Goal: Information Seeking & Learning: Learn about a topic

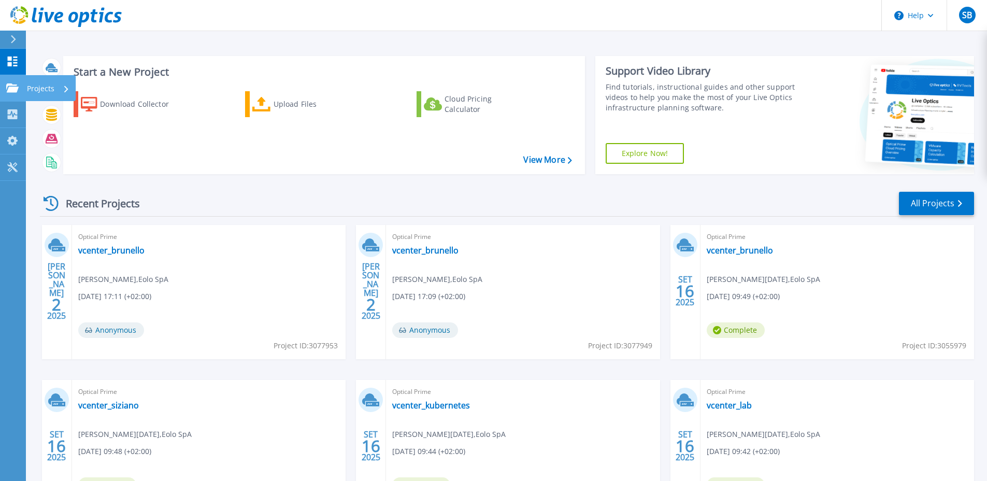
click at [16, 92] on icon at bounding box center [12, 87] width 12 height 9
click at [195, 204] on div "Recent Projects All Projects" at bounding box center [507, 204] width 934 height 26
click at [445, 388] on link "vcenter_kubernetes" at bounding box center [431, 405] width 78 height 10
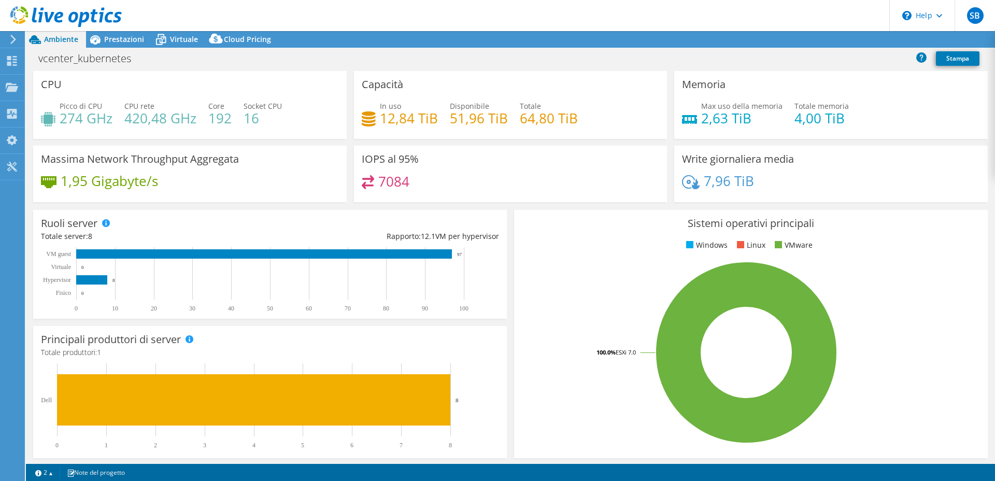
select select "USD"
click at [233, 36] on span "Cloud Pricing" at bounding box center [247, 39] width 47 height 10
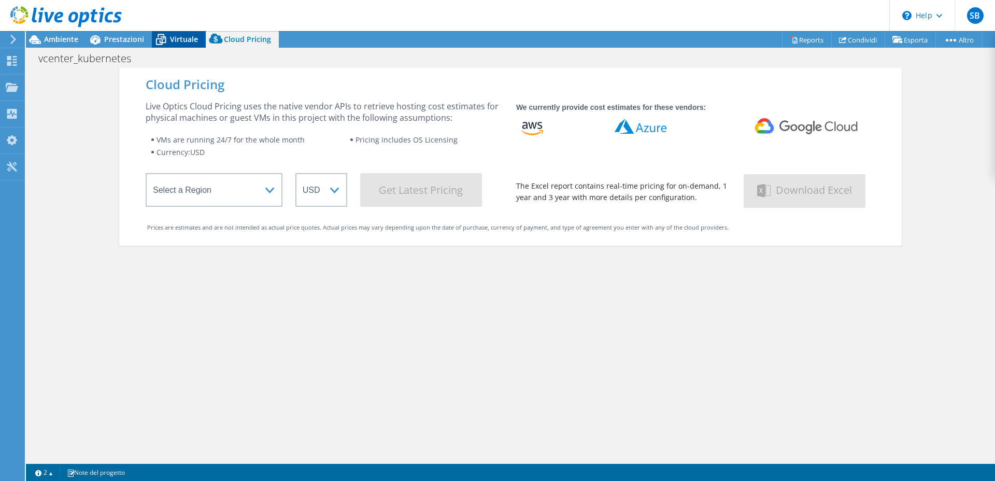
click at [161, 39] on icon at bounding box center [161, 40] width 10 height 8
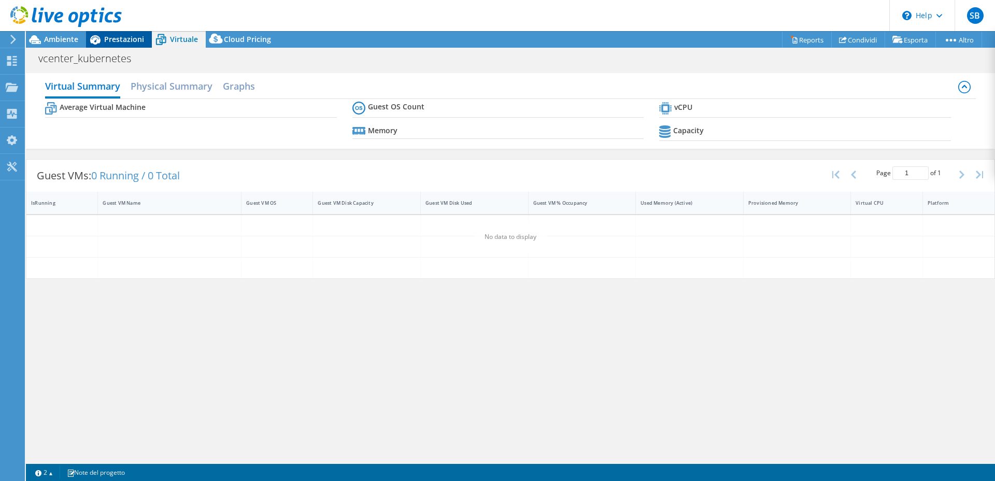
click at [123, 39] on span "Prestazioni" at bounding box center [124, 39] width 40 height 10
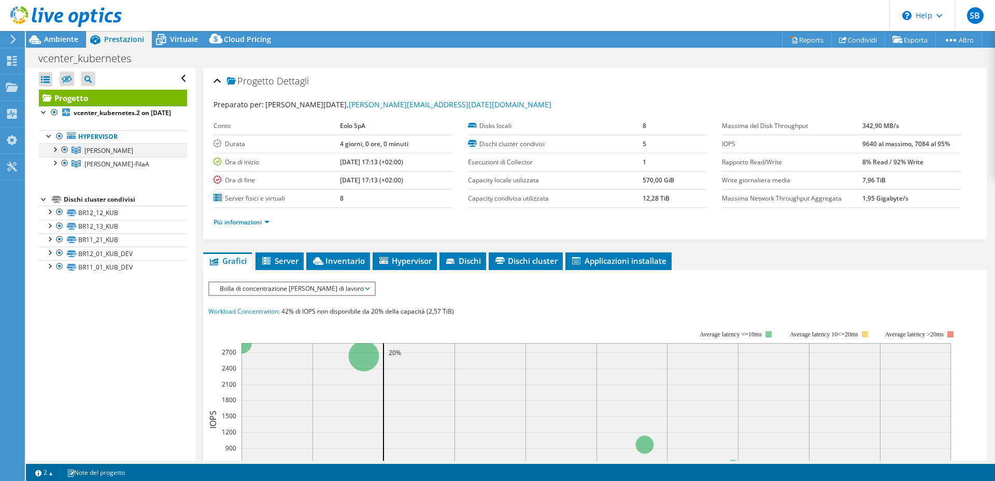
click at [57, 154] on div at bounding box center [54, 149] width 10 height 10
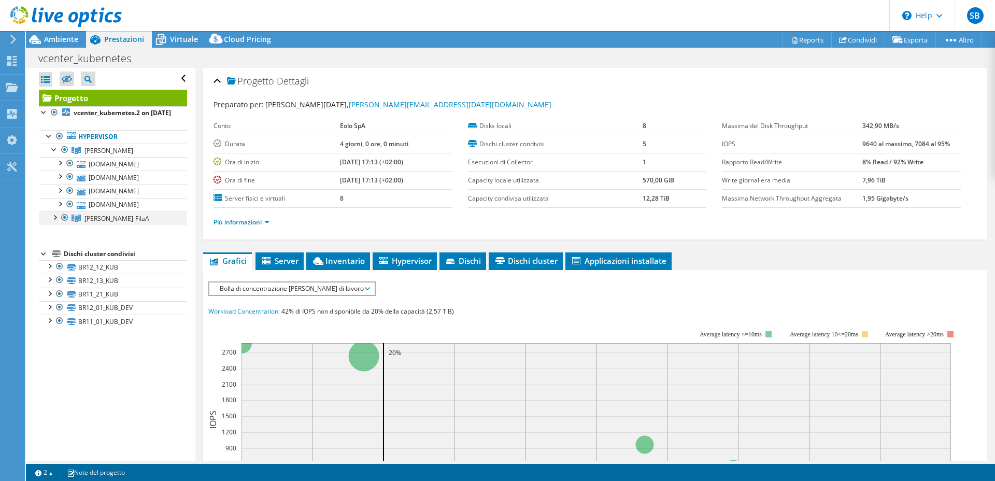
click at [55, 222] on div at bounding box center [54, 216] width 10 height 10
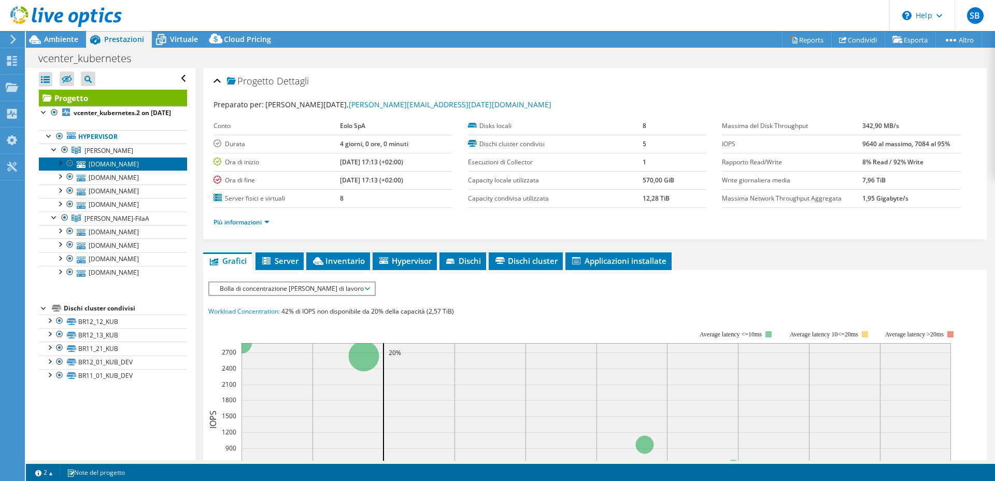
click at [127, 170] on link "br-hs-55.dc.ngi.it" at bounding box center [113, 163] width 148 height 13
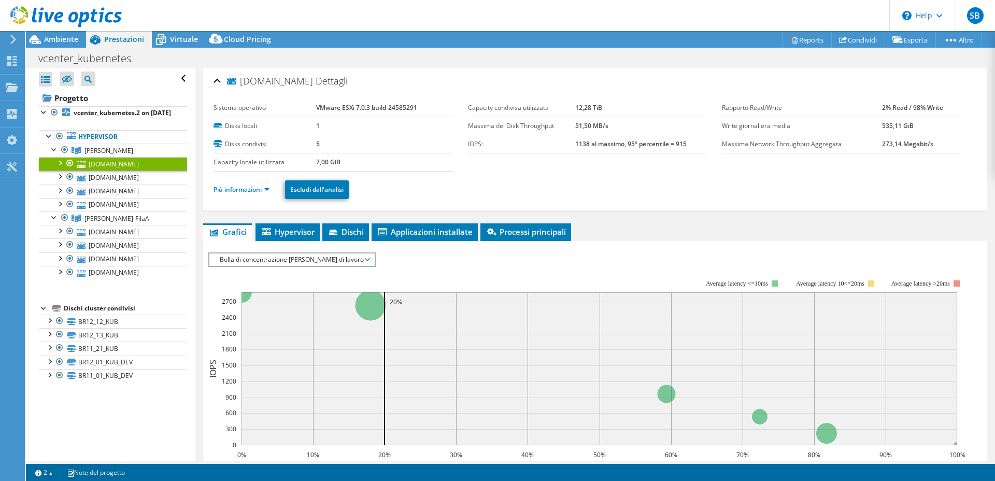
click at [281, 194] on ul "Più informazioni Escludi dall'analisi" at bounding box center [594, 188] width 763 height 21
click at [263, 193] on link "Più informazioni" at bounding box center [241, 189] width 56 height 9
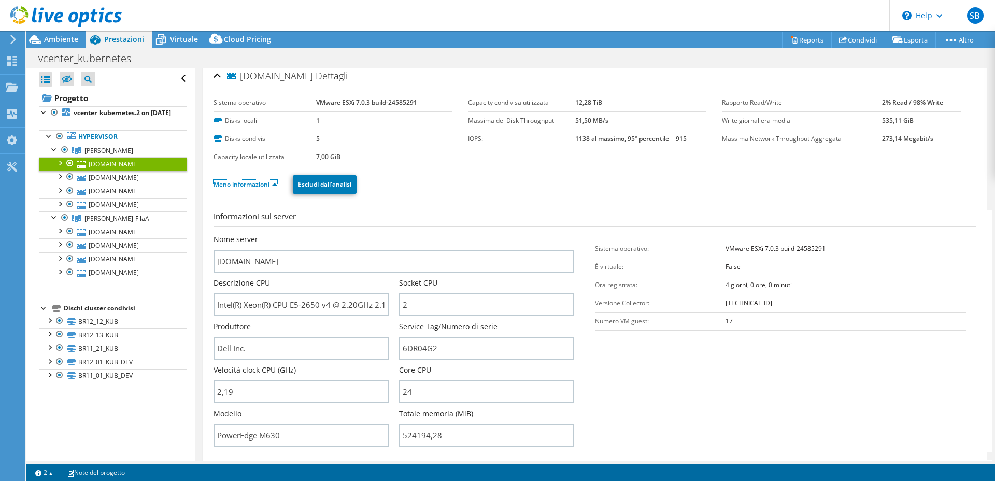
scroll to position [6, 0]
click at [84, 181] on icon at bounding box center [81, 178] width 9 height 7
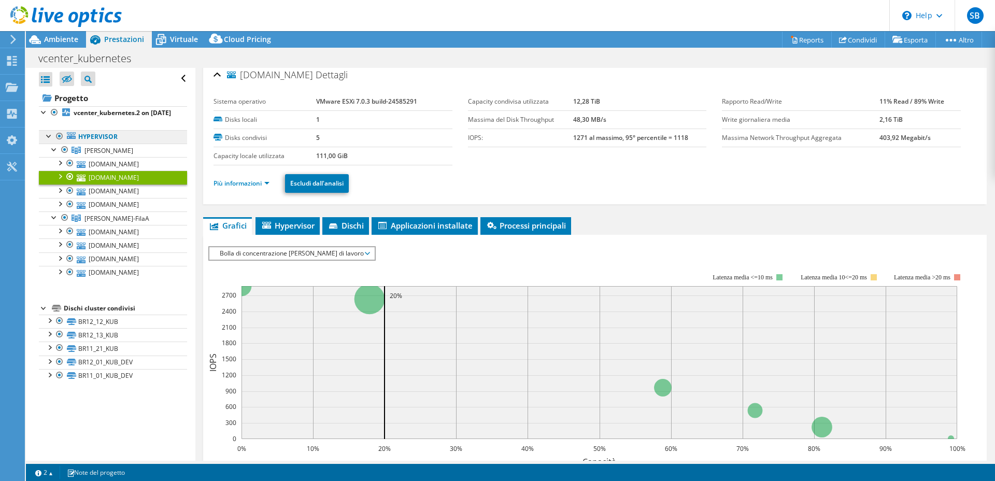
click at [93, 144] on link "Hypervisor" at bounding box center [113, 136] width 148 height 13
click at [99, 111] on b "vcenter_kubernetes.2 on 9/16/2025" at bounding box center [122, 112] width 97 height 9
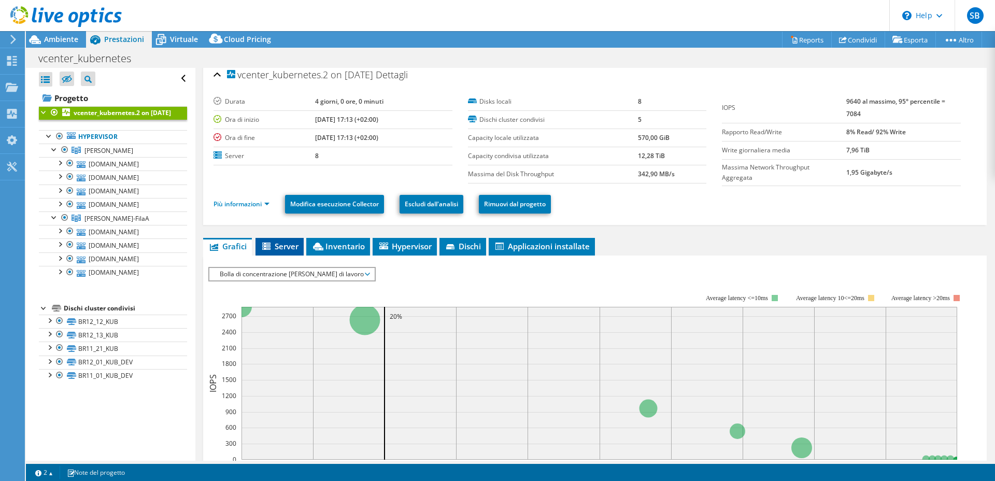
click at [277, 249] on span "Server" at bounding box center [280, 246] width 38 height 10
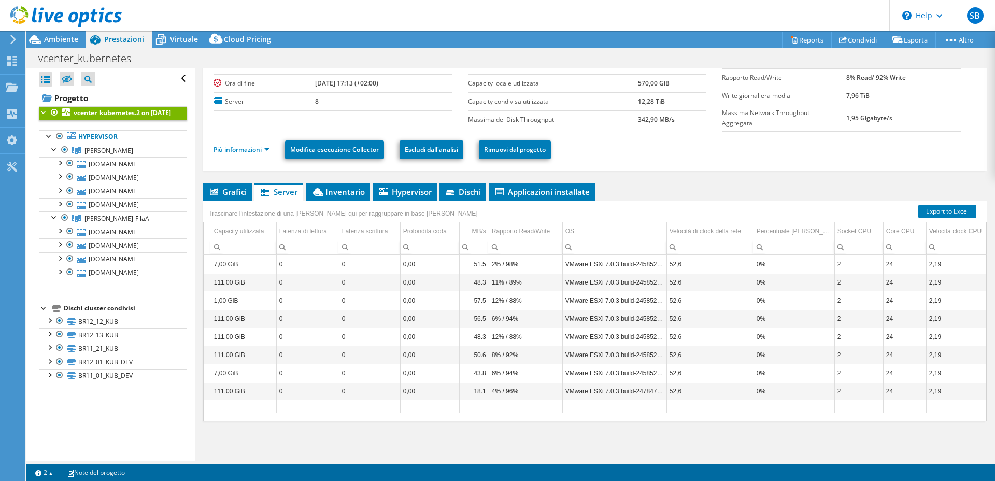
scroll to position [0, 0]
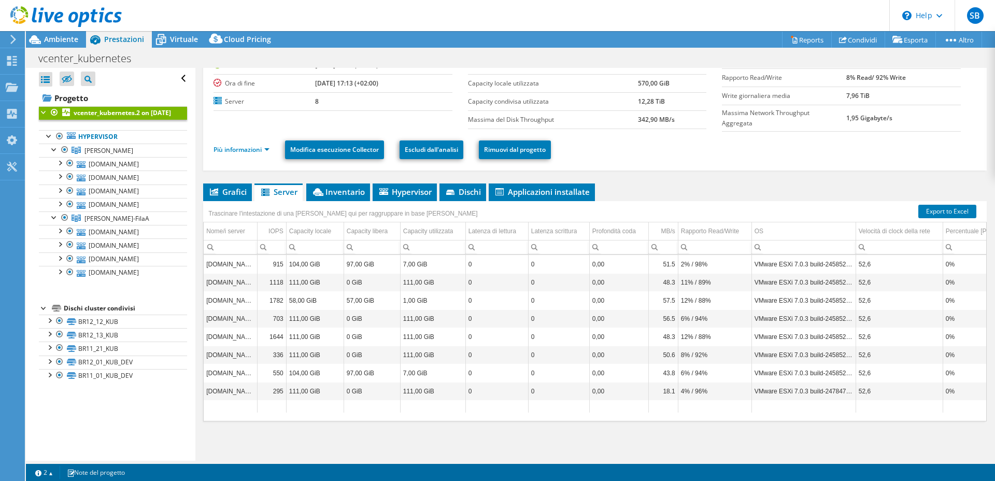
click at [413, 202] on div "Trascinare l'intestazione di una colonna qui per raggruppare in base alla colon…" at bounding box center [342, 212] width 279 height 22
click at [412, 195] on span "Hypervisor" at bounding box center [405, 192] width 54 height 10
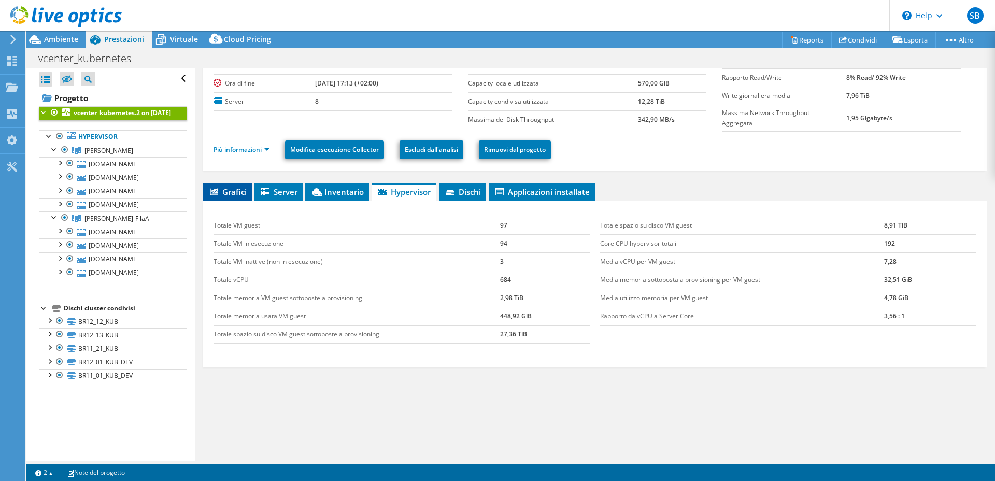
click at [211, 191] on icon at bounding box center [214, 191] width 8 height 7
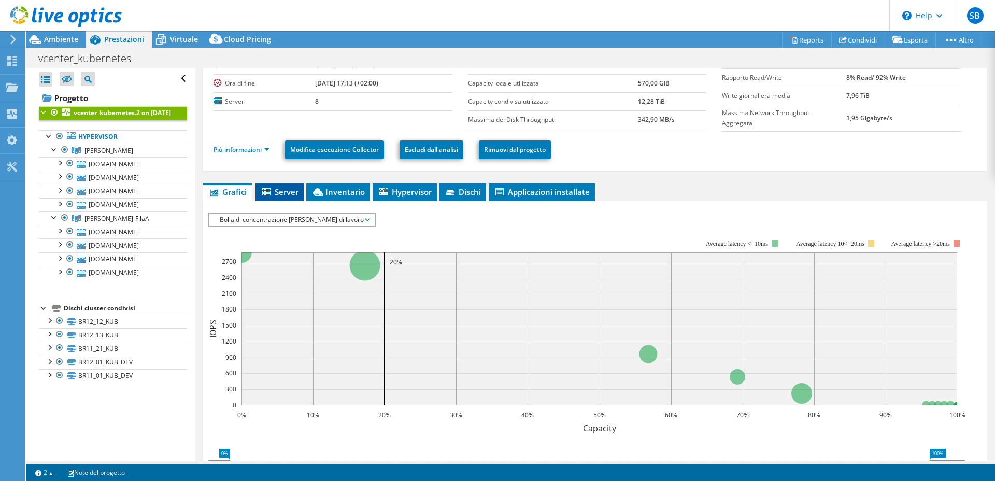
click at [285, 192] on span "Server" at bounding box center [280, 192] width 38 height 10
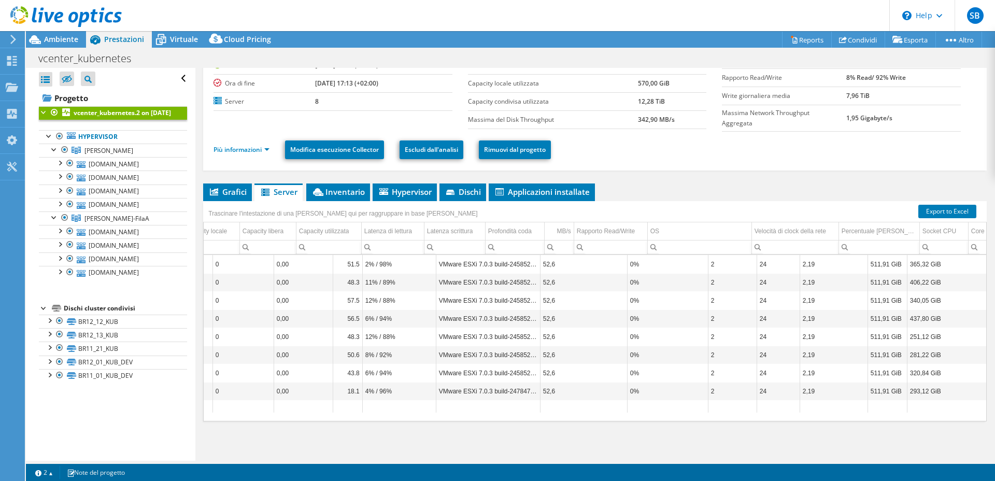
scroll to position [0, 323]
click at [168, 39] on icon at bounding box center [161, 40] width 18 height 18
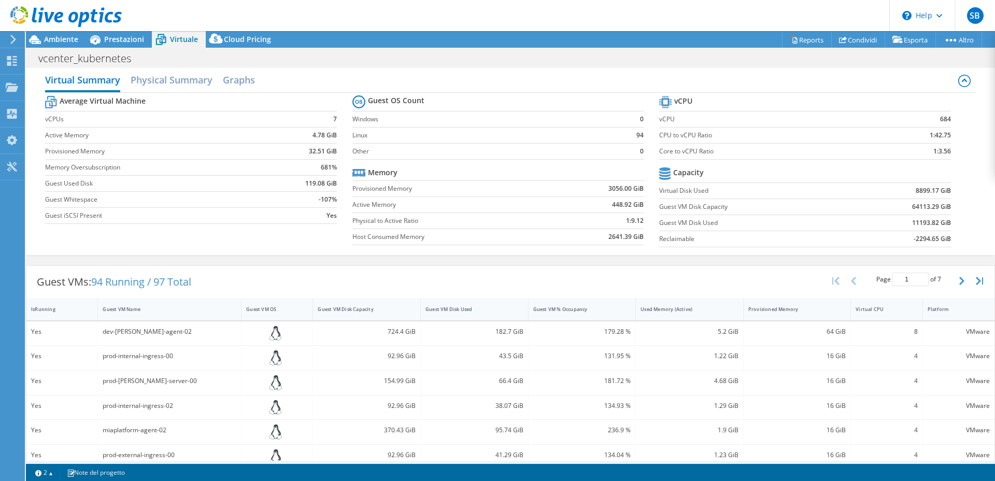
scroll to position [0, 0]
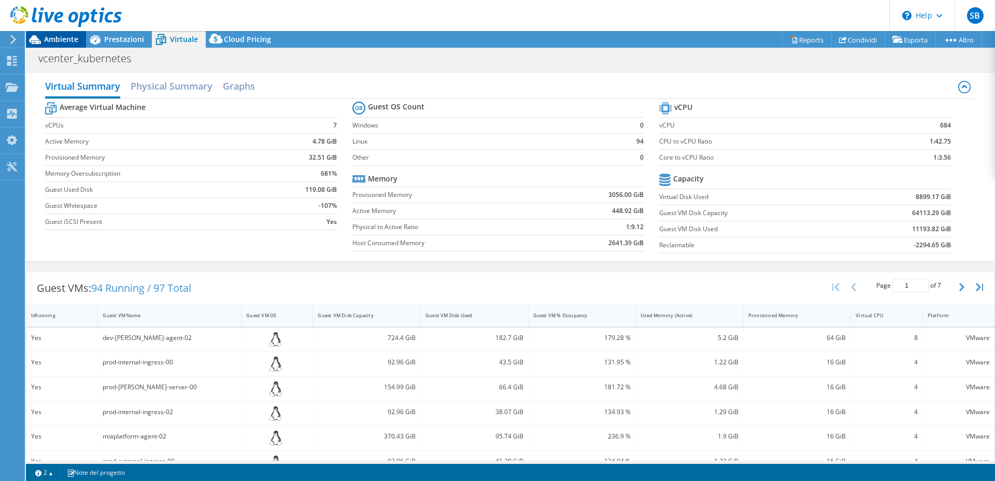
click at [46, 42] on span "Ambiente" at bounding box center [61, 39] width 34 height 10
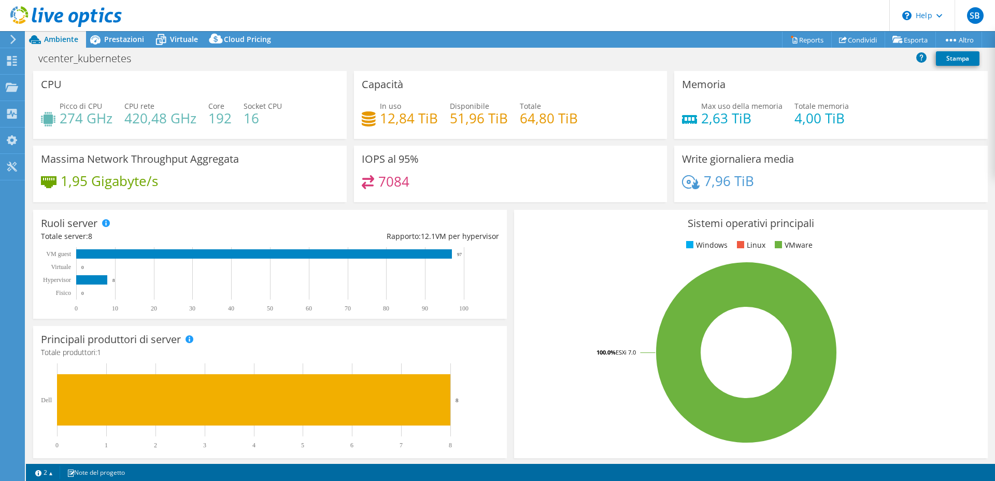
scroll to position [26, 0]
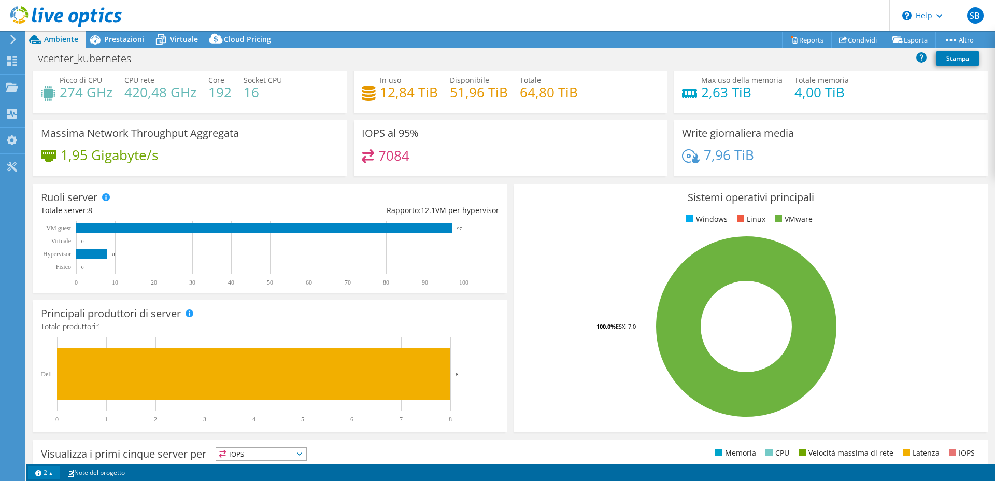
click at [44, 470] on link "2" at bounding box center [44, 472] width 32 height 13
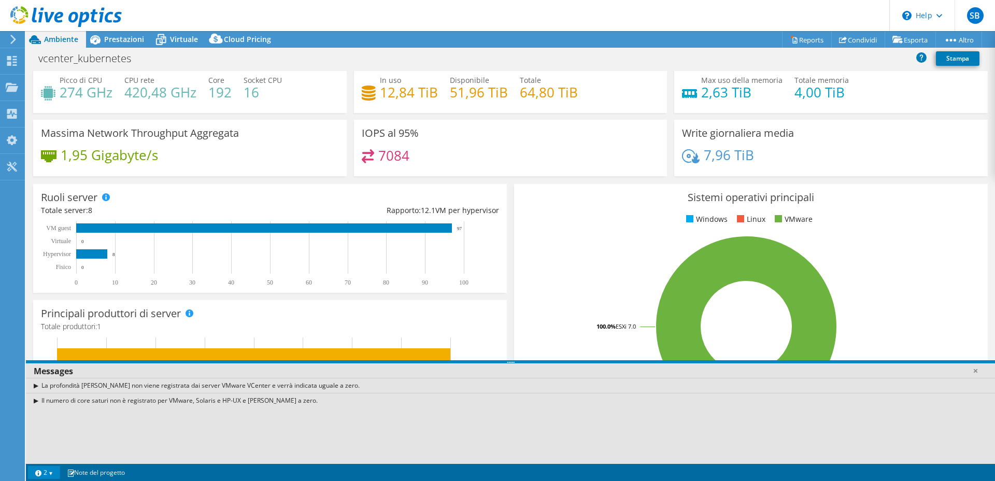
click at [44, 470] on link "2" at bounding box center [44, 472] width 32 height 13
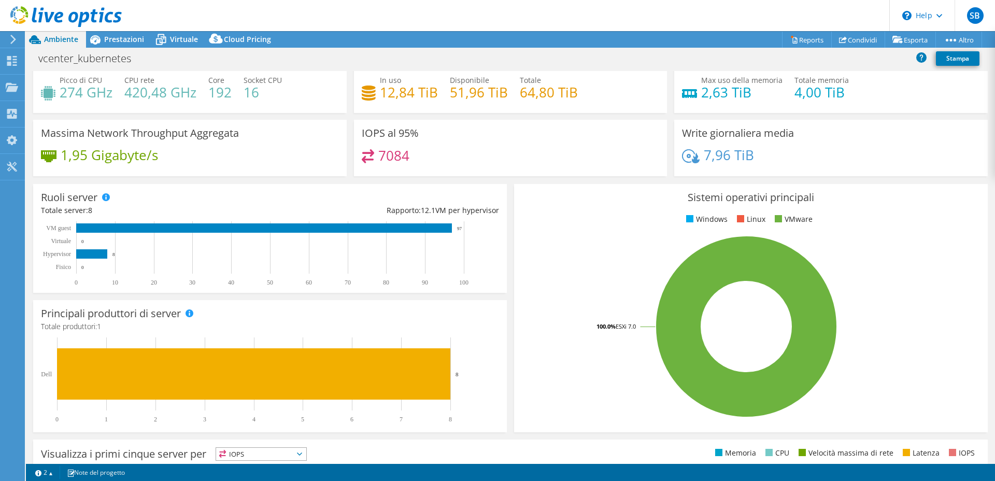
scroll to position [0, 0]
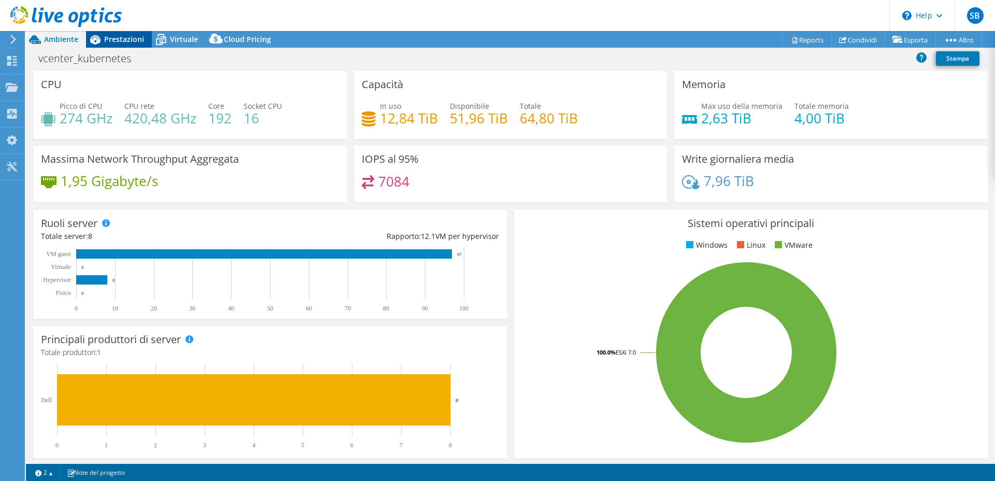
click at [136, 41] on span "Prestazioni" at bounding box center [124, 39] width 40 height 10
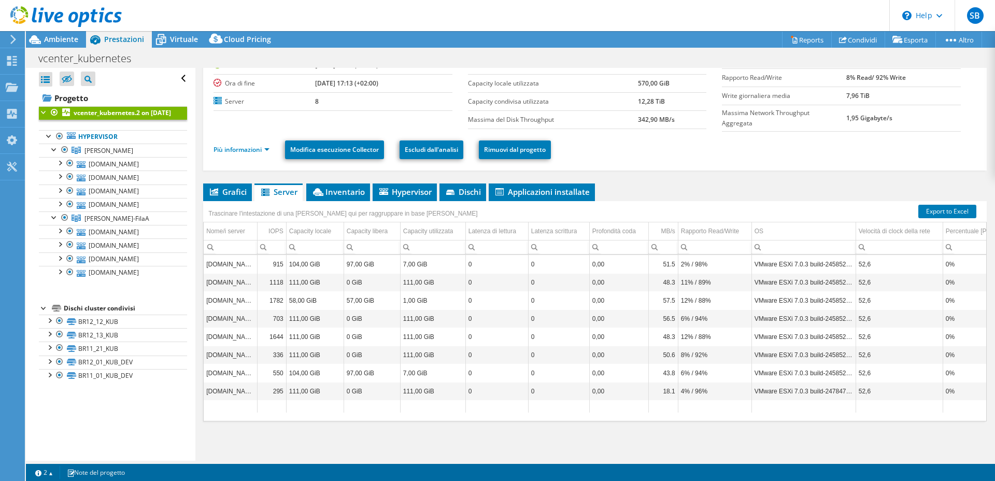
click at [83, 110] on b "vcenter_kubernetes.2 on 9/16/2025" at bounding box center [122, 112] width 97 height 9
click at [74, 139] on icon at bounding box center [71, 135] width 9 height 7
click at [56, 142] on div at bounding box center [59, 136] width 10 height 12
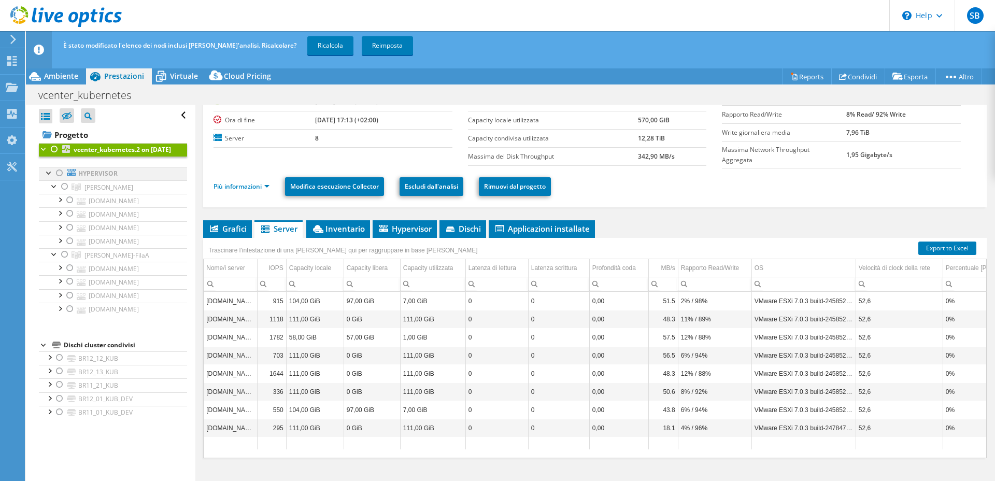
click at [59, 179] on div at bounding box center [59, 173] width 10 height 12
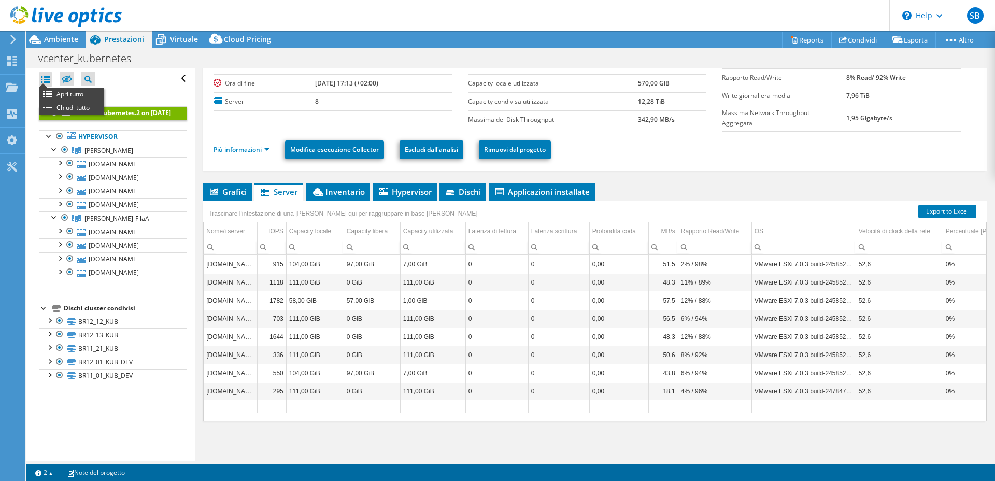
click at [42, 77] on div at bounding box center [45, 79] width 13 height 15
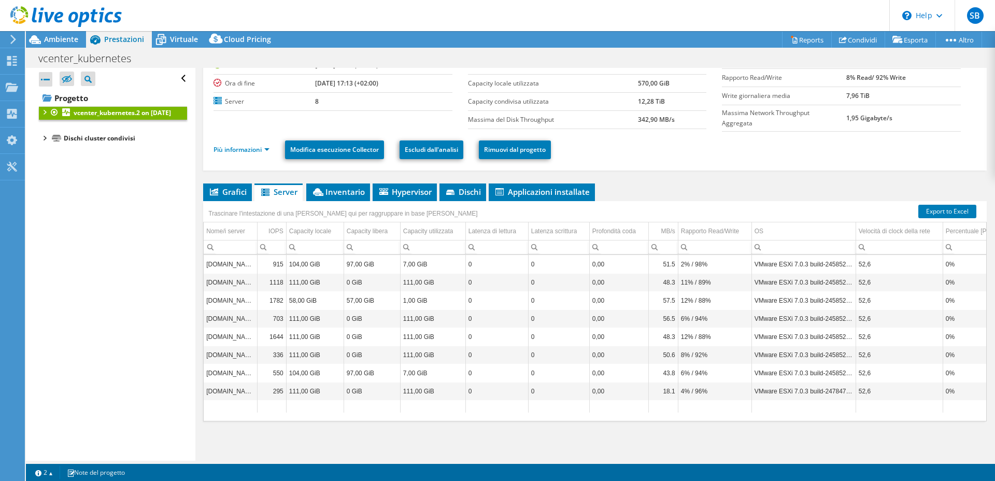
click at [42, 77] on div at bounding box center [45, 79] width 13 height 15
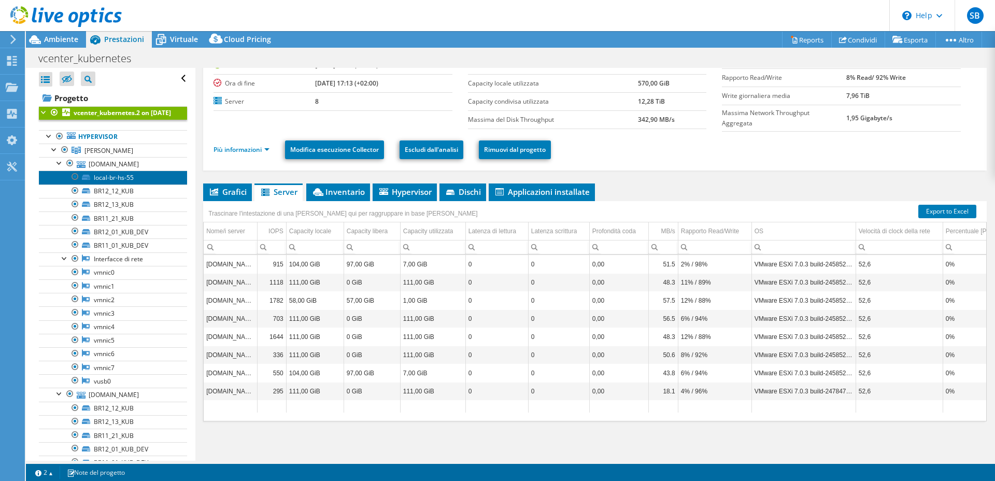
click at [114, 184] on link "local-br-hs-55" at bounding box center [113, 176] width 148 height 13
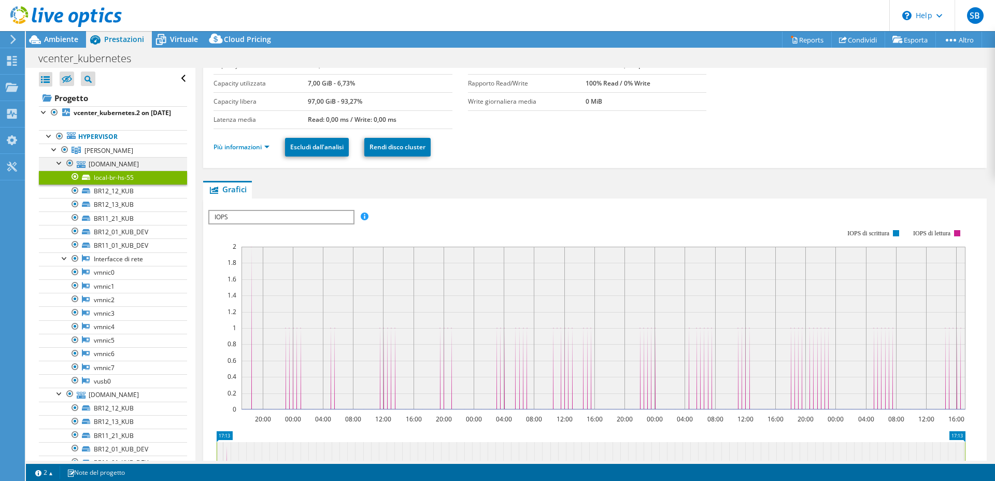
click at [54, 167] on div at bounding box center [59, 162] width 10 height 10
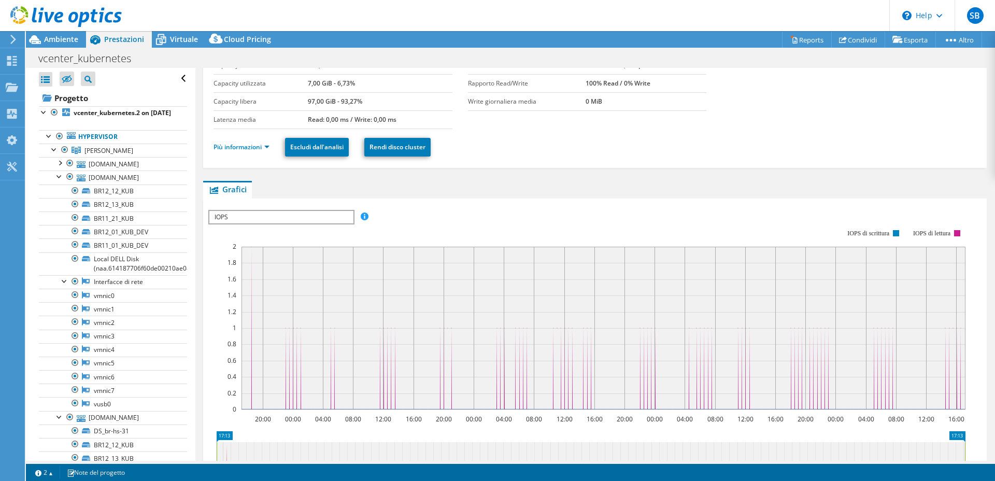
click at [50, 83] on div at bounding box center [45, 79] width 13 height 15
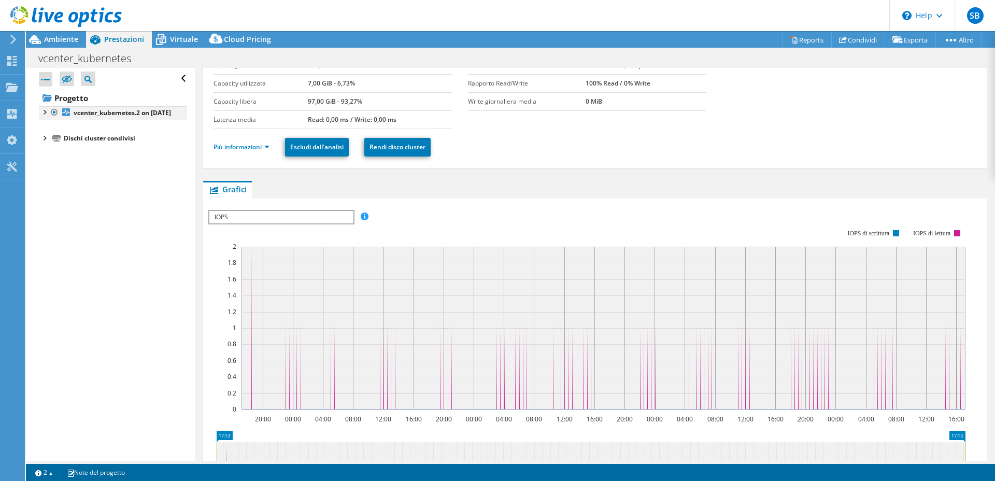
click at [47, 114] on div at bounding box center [44, 111] width 10 height 10
click at [51, 140] on div at bounding box center [49, 135] width 10 height 10
click at [52, 154] on div at bounding box center [54, 149] width 10 height 10
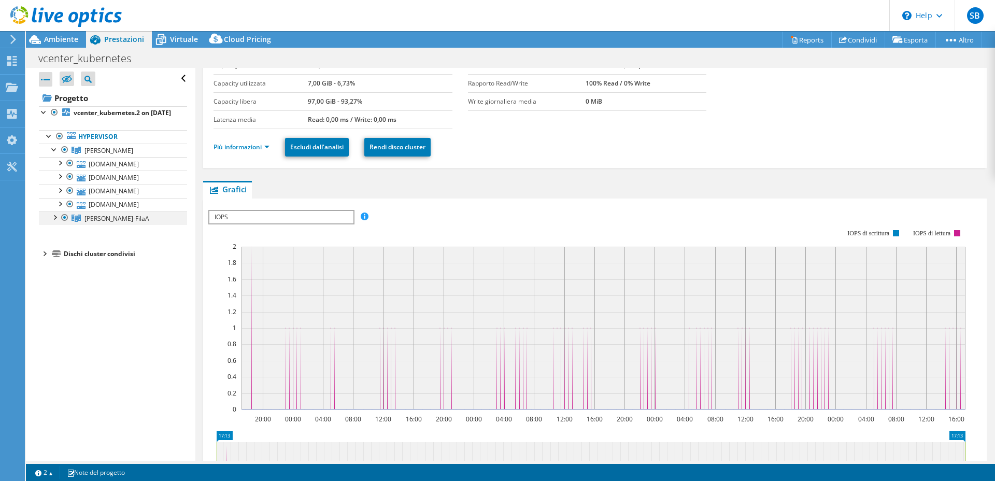
click at [53, 222] on div at bounding box center [54, 216] width 10 height 10
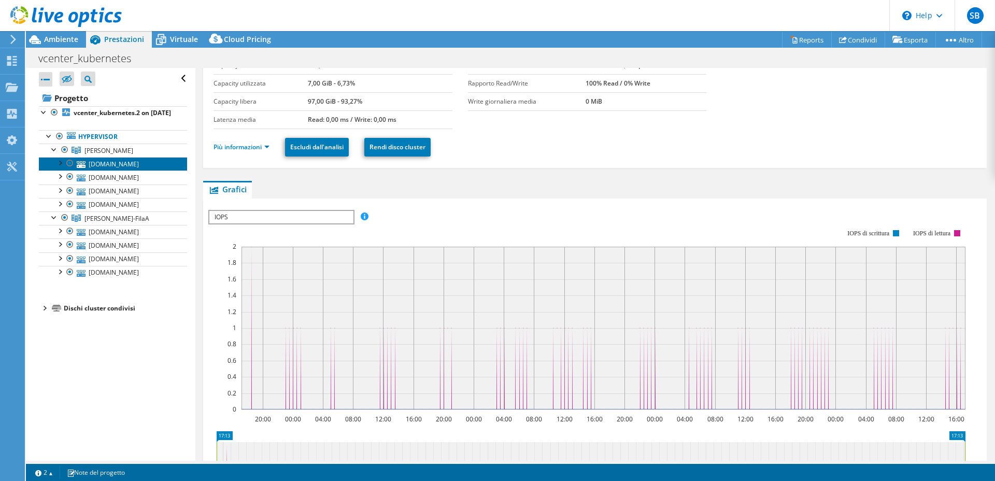
click at [114, 170] on link "br-hs-55.dc.ngi.it" at bounding box center [113, 163] width 148 height 13
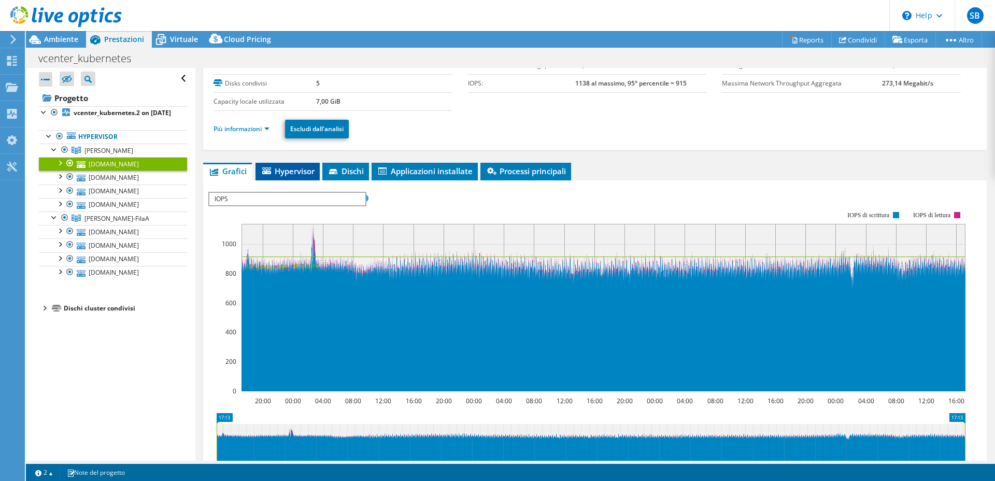
click at [293, 168] on span "Hypervisor" at bounding box center [288, 171] width 54 height 10
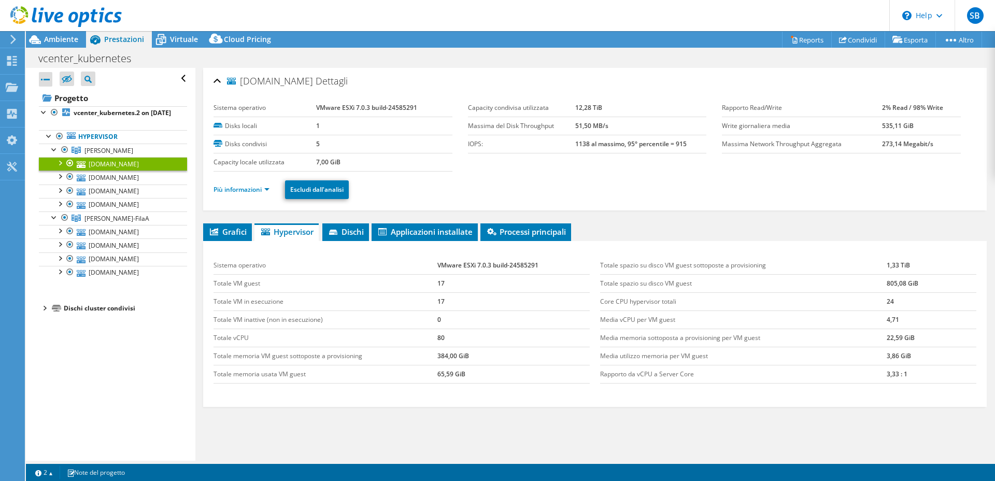
click at [255, 232] on li "Hypervisor" at bounding box center [286, 232] width 64 height 18
click at [225, 228] on span "Grafici" at bounding box center [227, 231] width 38 height 10
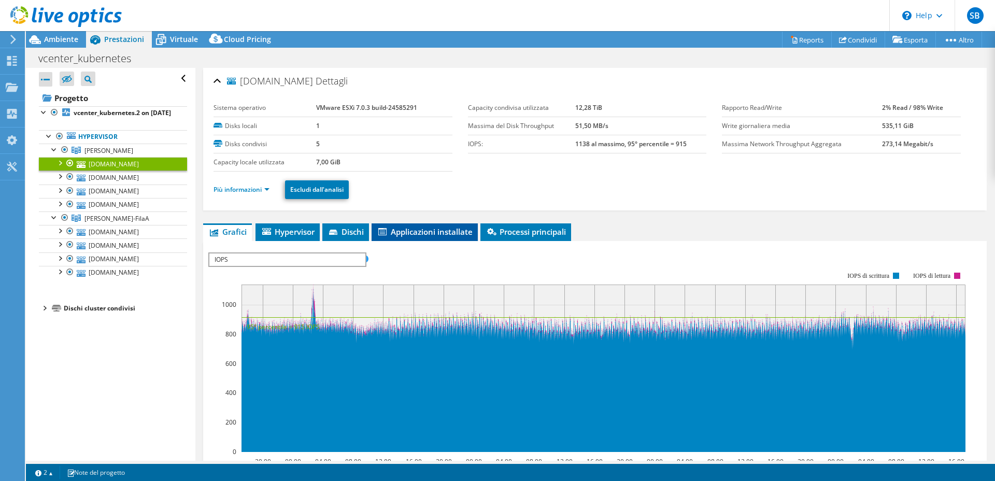
click at [410, 231] on span "Applicazioni installate" at bounding box center [425, 231] width 96 height 10
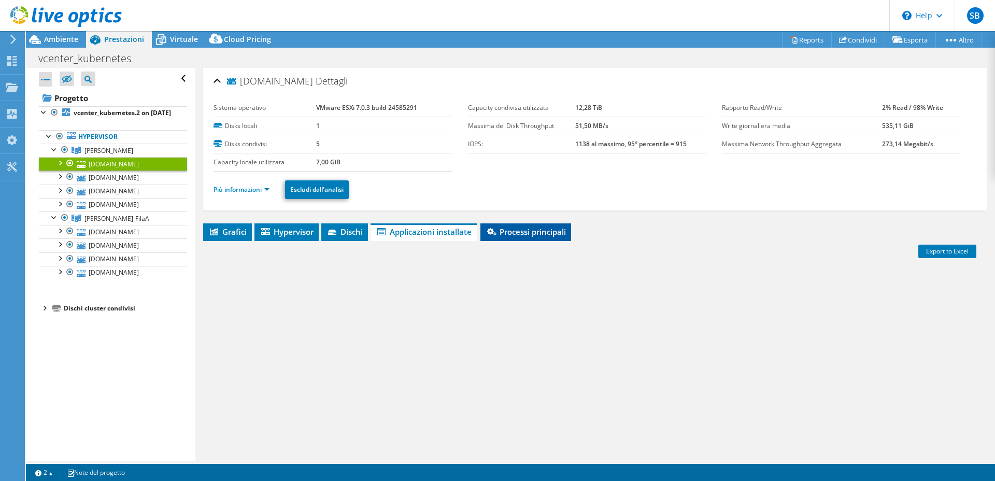
click at [534, 236] on span "Processi principali" at bounding box center [525, 231] width 80 height 10
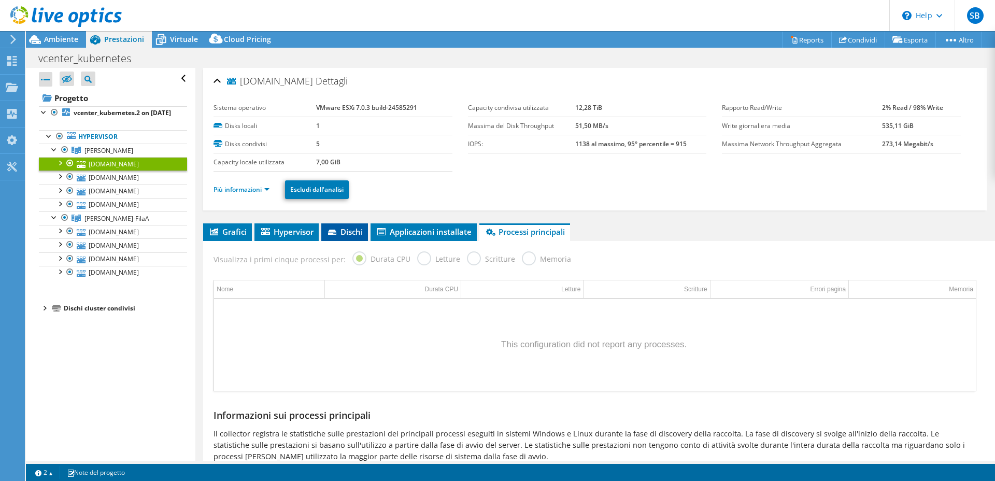
click at [351, 230] on span "Dischi" at bounding box center [344, 231] width 36 height 10
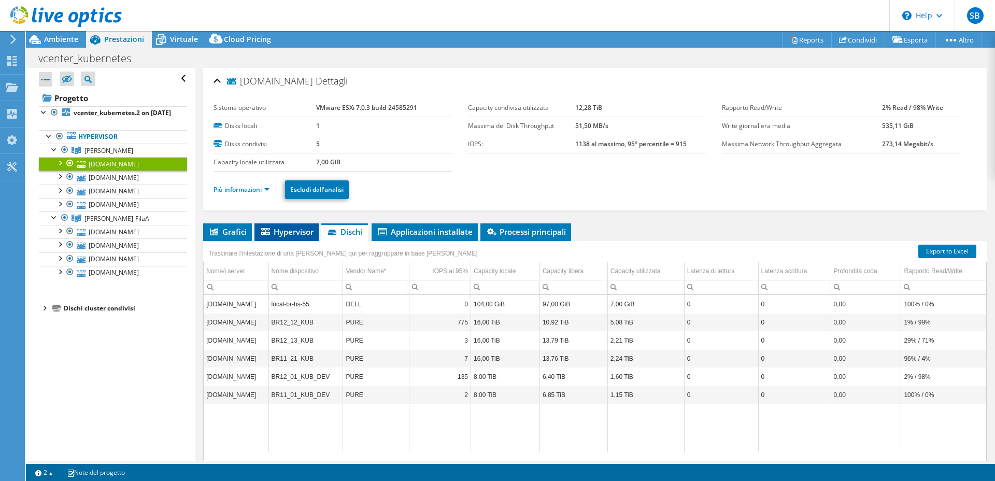
click at [291, 231] on span "Hypervisor" at bounding box center [287, 231] width 54 height 10
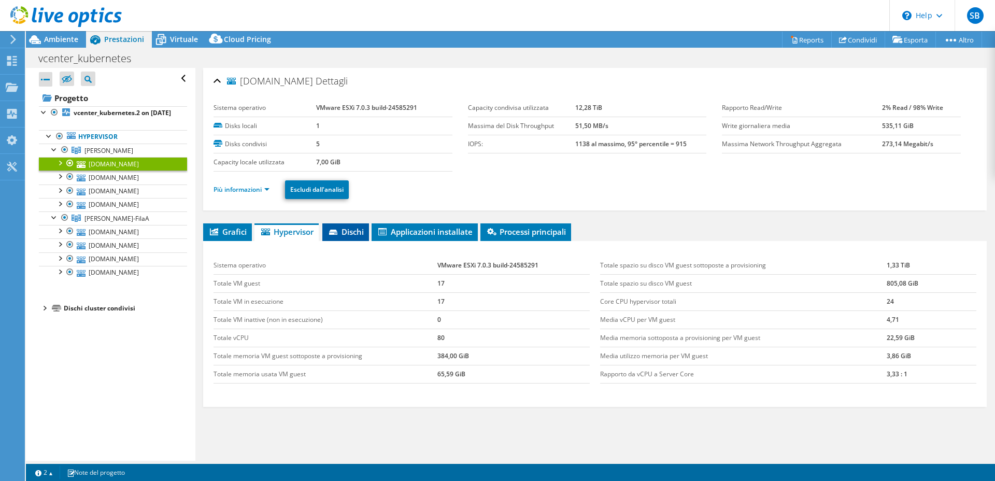
click at [328, 230] on li "Dischi" at bounding box center [345, 232] width 47 height 18
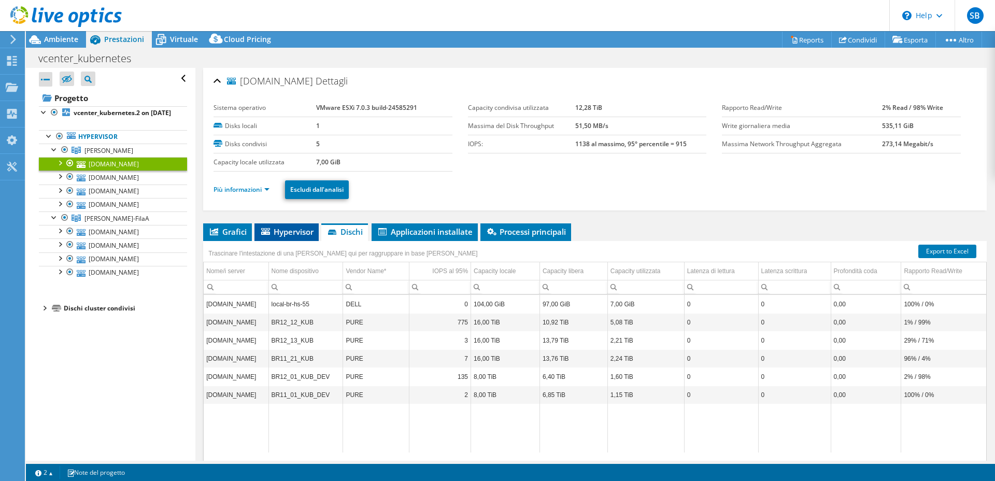
click at [289, 232] on span "Hypervisor" at bounding box center [287, 231] width 54 height 10
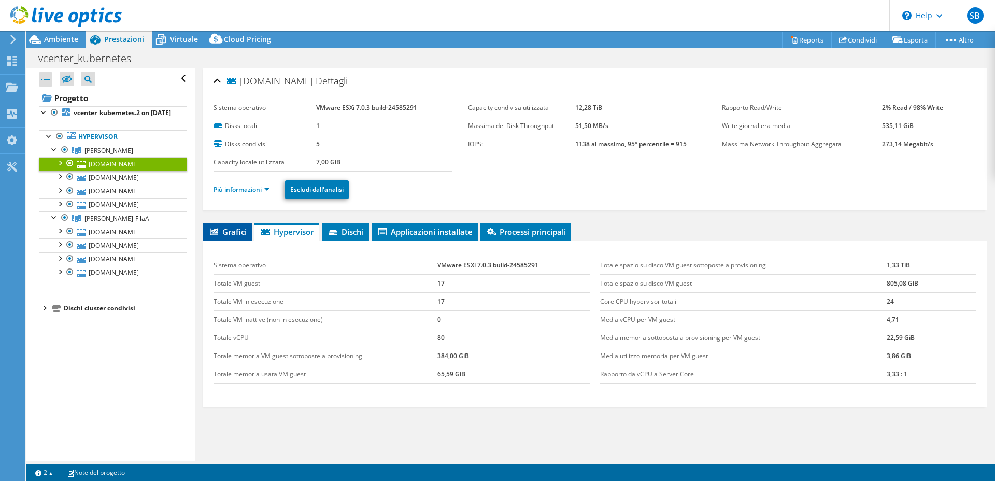
click at [240, 236] on span "Grafici" at bounding box center [227, 231] width 38 height 10
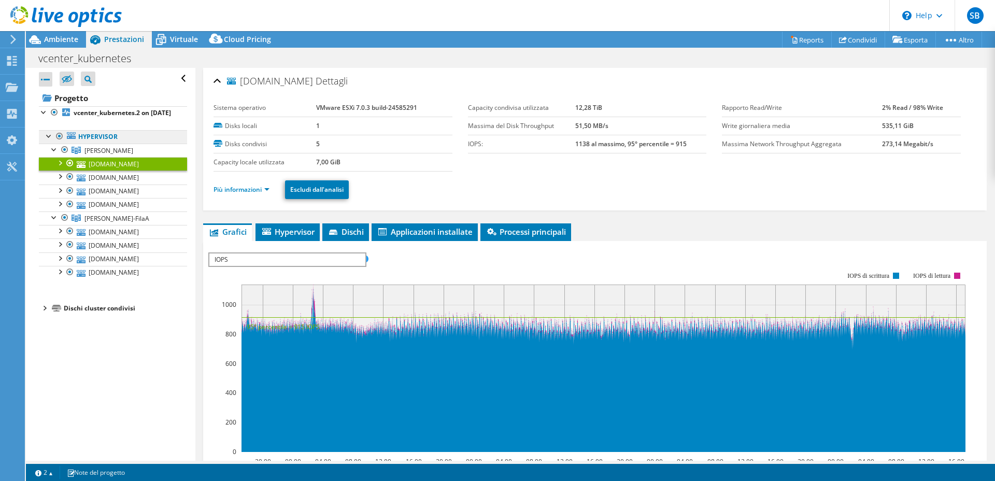
click at [90, 143] on link "Hypervisor" at bounding box center [113, 136] width 148 height 13
click at [83, 144] on link "Hypervisor" at bounding box center [113, 136] width 148 height 13
click at [82, 157] on link "KUBE-FilaB" at bounding box center [113, 150] width 148 height 13
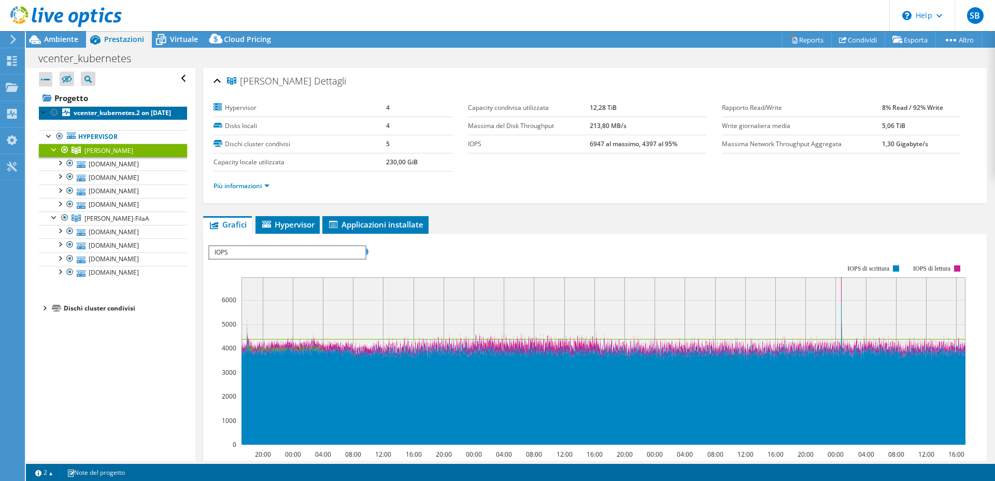
click at [83, 115] on b "vcenter_kubernetes.2 on 9/16/2025" at bounding box center [122, 112] width 97 height 9
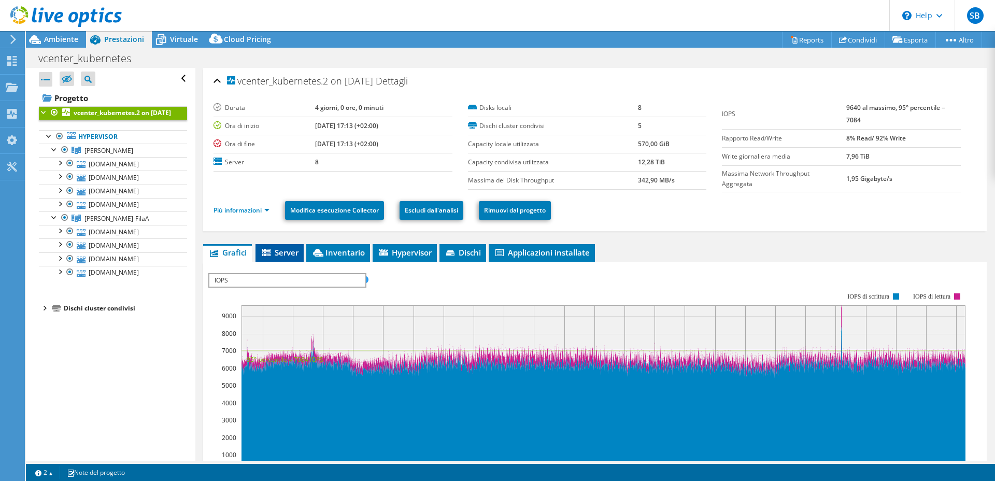
click at [283, 251] on span "Server" at bounding box center [280, 252] width 38 height 10
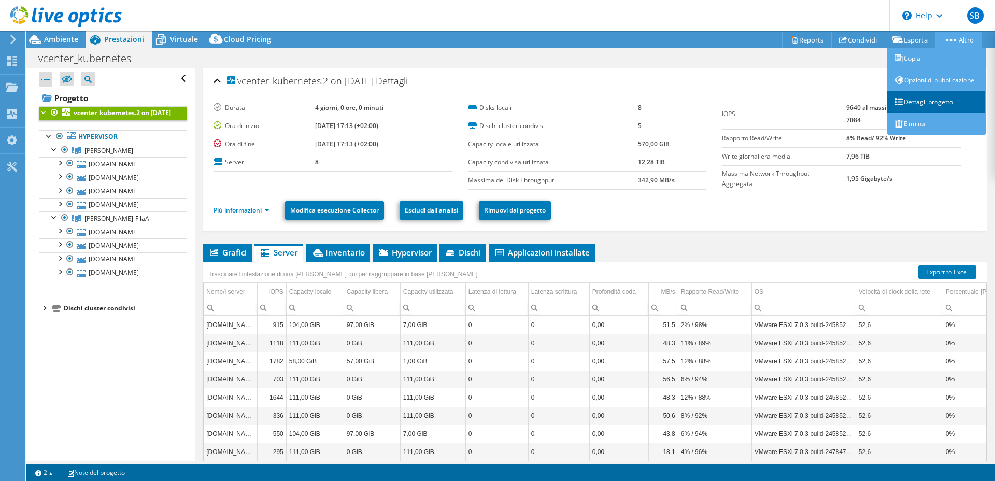
click at [932, 102] on link "Dettagli progetto" at bounding box center [936, 102] width 98 height 22
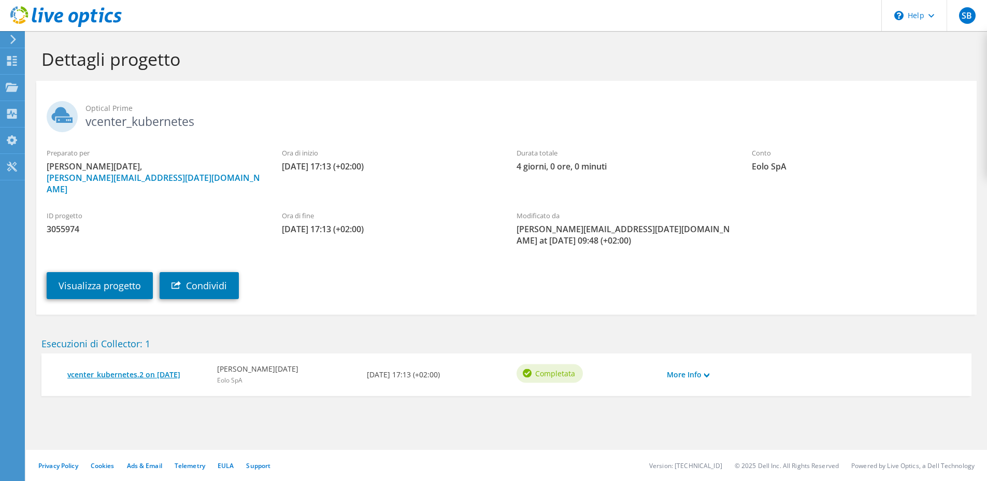
click at [149, 369] on link "vcenter_kubernetes.2 on 9/16/2025" at bounding box center [136, 374] width 139 height 11
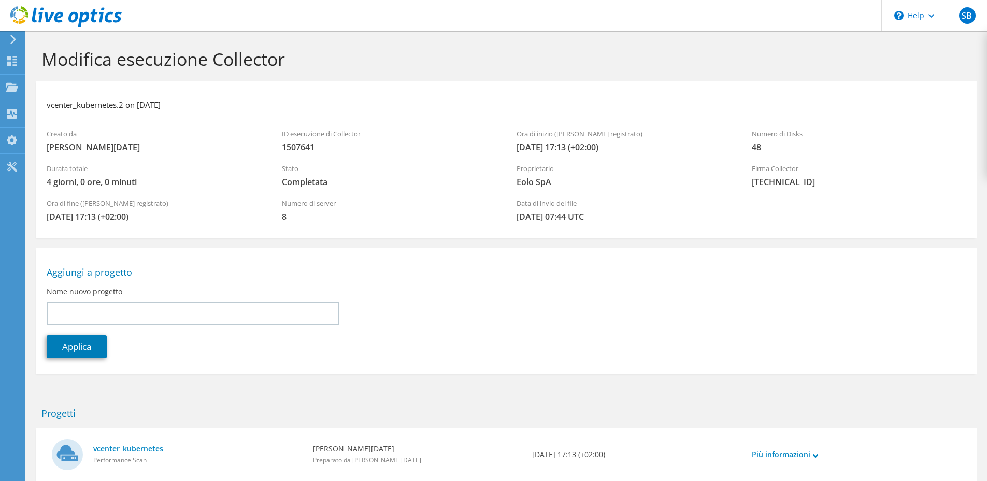
scroll to position [63, 0]
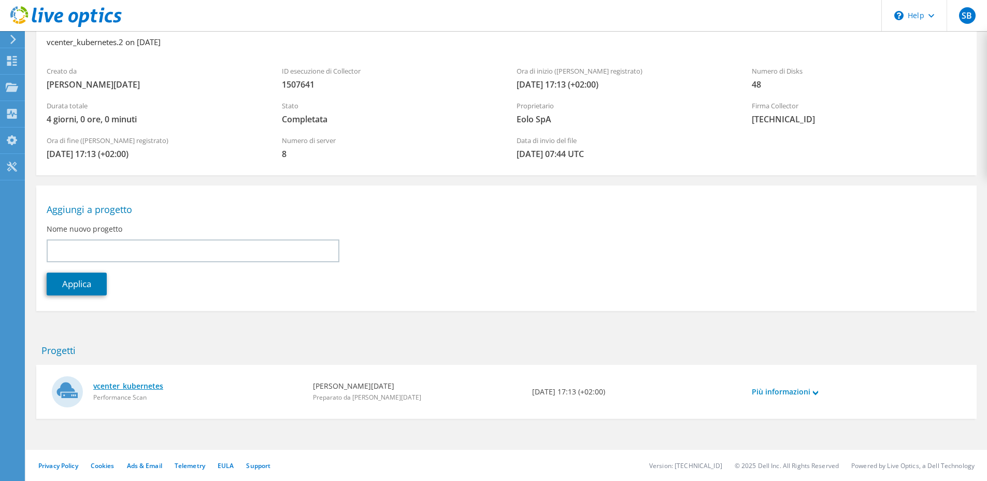
click at [123, 383] on link "vcenter_kubernetes" at bounding box center [197, 385] width 209 height 11
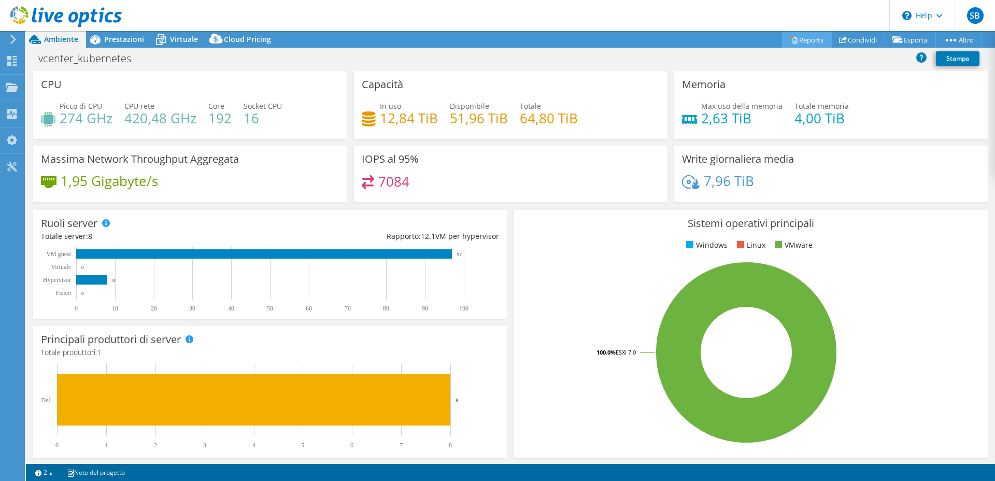
click at [807, 38] on link "Reports" at bounding box center [807, 40] width 50 height 16
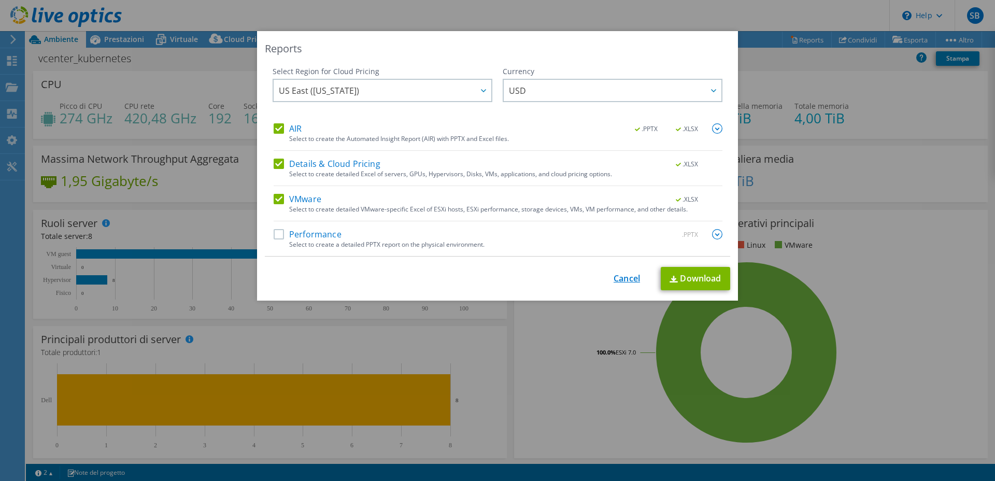
click at [624, 281] on link "Cancel" at bounding box center [626, 279] width 26 height 10
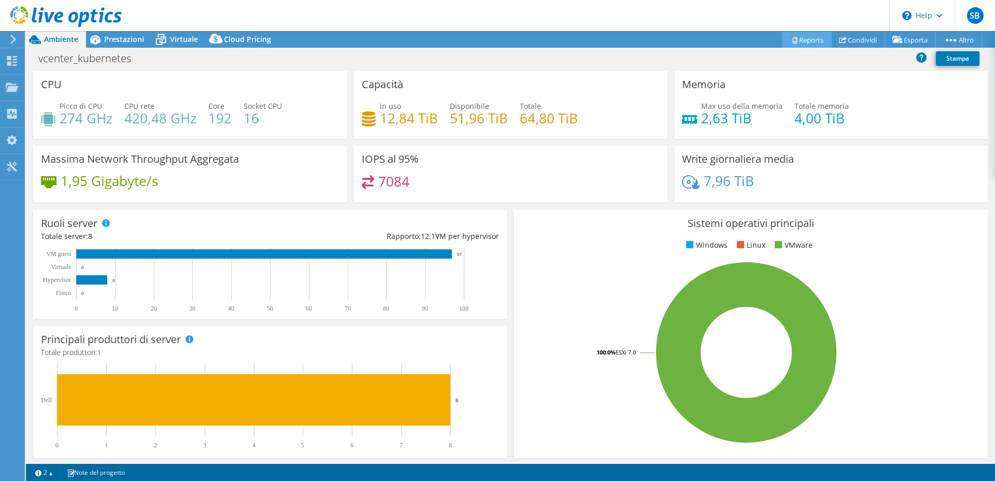
click at [805, 41] on link "Reports" at bounding box center [807, 40] width 50 height 16
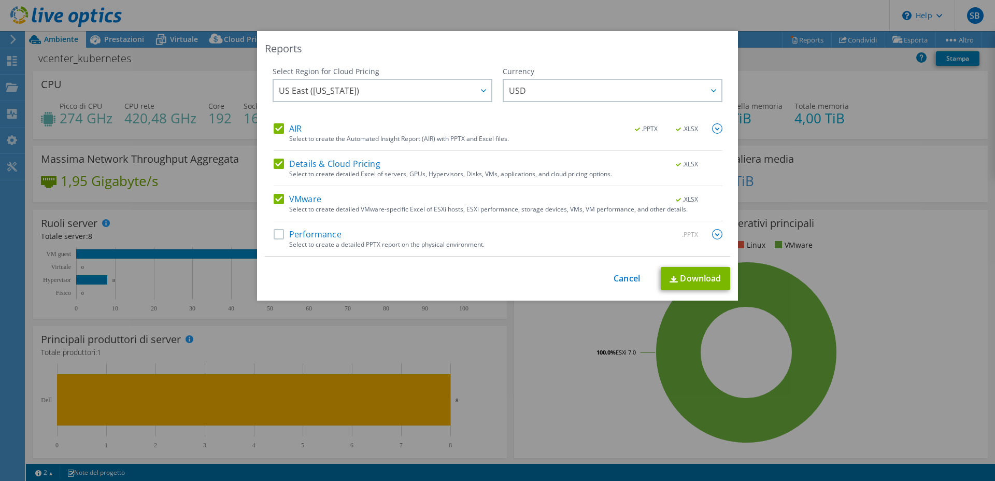
click at [279, 125] on label "AIR" at bounding box center [288, 128] width 28 height 10
click at [0, 0] on input "AIR" at bounding box center [0, 0] width 0 height 0
click at [279, 161] on label "Details & Cloud Pricing" at bounding box center [327, 164] width 107 height 10
click at [0, 0] on input "Details & Cloud Pricing" at bounding box center [0, 0] width 0 height 0
click at [669, 283] on link "Download" at bounding box center [695, 278] width 69 height 23
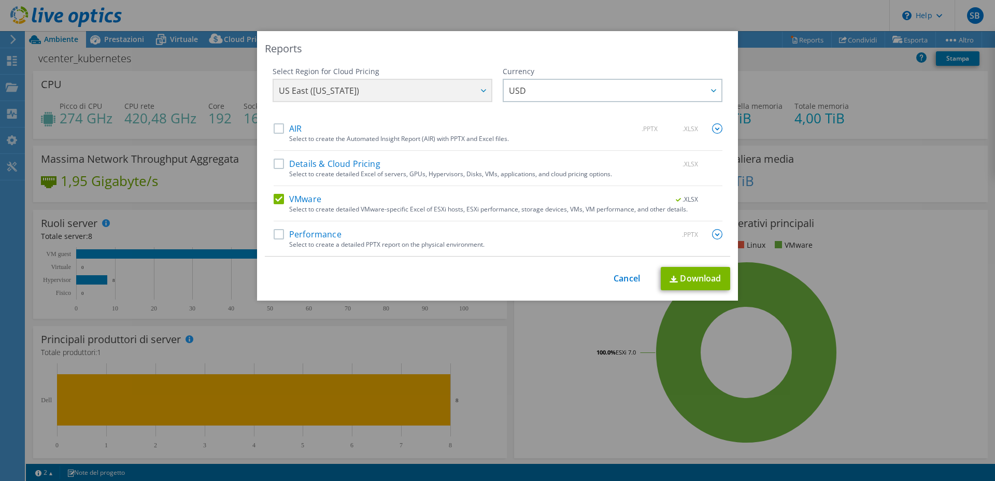
click at [328, 171] on div "Select to create detailed Excel of servers, GPUs, Hypervisors, Disks, VMs, appl…" at bounding box center [505, 173] width 433 height 7
click at [337, 161] on label "Details & Cloud Pricing" at bounding box center [327, 164] width 107 height 10
click at [0, 0] on input "Details & Cloud Pricing" at bounding box center [0, 0] width 0 height 0
click at [700, 280] on link "Download" at bounding box center [695, 278] width 69 height 23
click at [613, 279] on link "Cancel" at bounding box center [626, 279] width 26 height 10
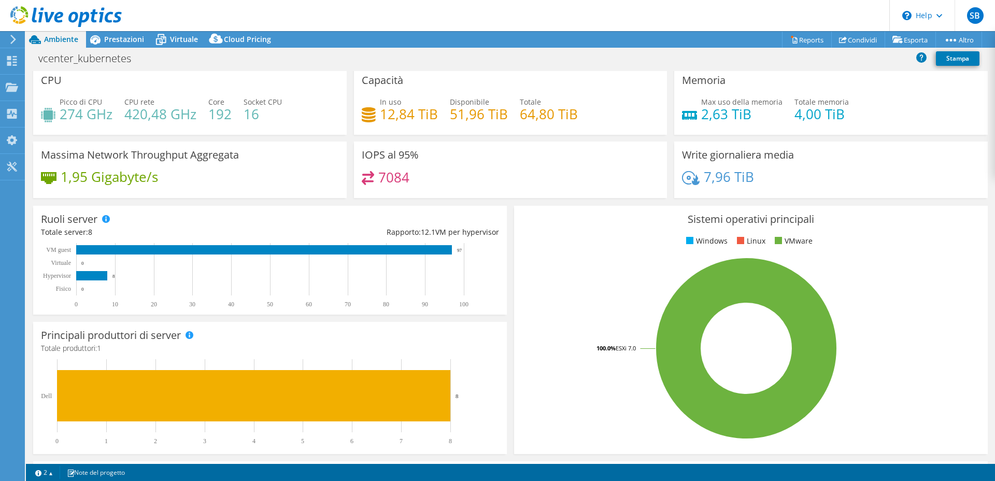
scroll to position [5, 0]
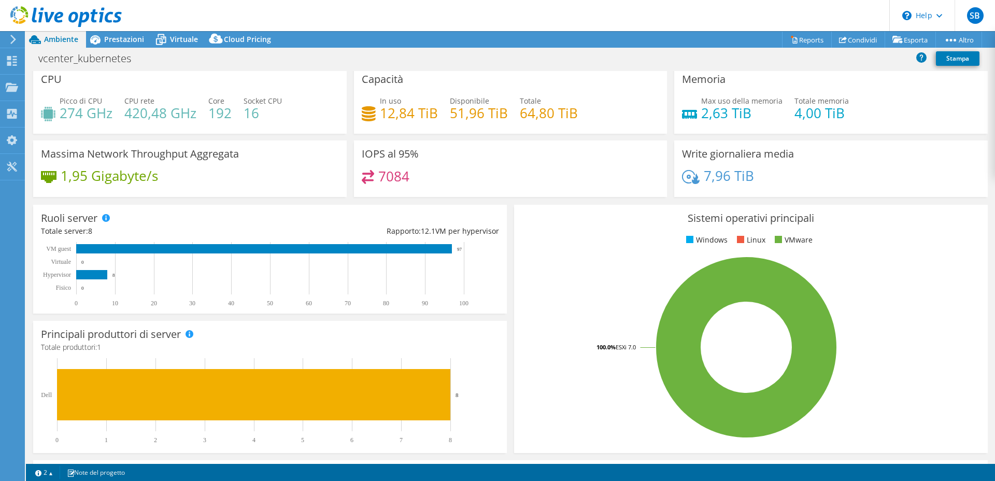
click at [369, 230] on div "Rapporto: 12.1 VM per hypervisor" at bounding box center [384, 230] width 229 height 11
drag, startPoint x: 369, startPoint y: 230, endPoint x: 496, endPoint y: 231, distance: 127.5
click at [496, 231] on div "Ruoli server I server fisici sono semplici server di metallo che fungono da des…" at bounding box center [270, 259] width 474 height 109
click at [454, 225] on div "Rapporto: 12.1 VM per hypervisor" at bounding box center [384, 230] width 229 height 11
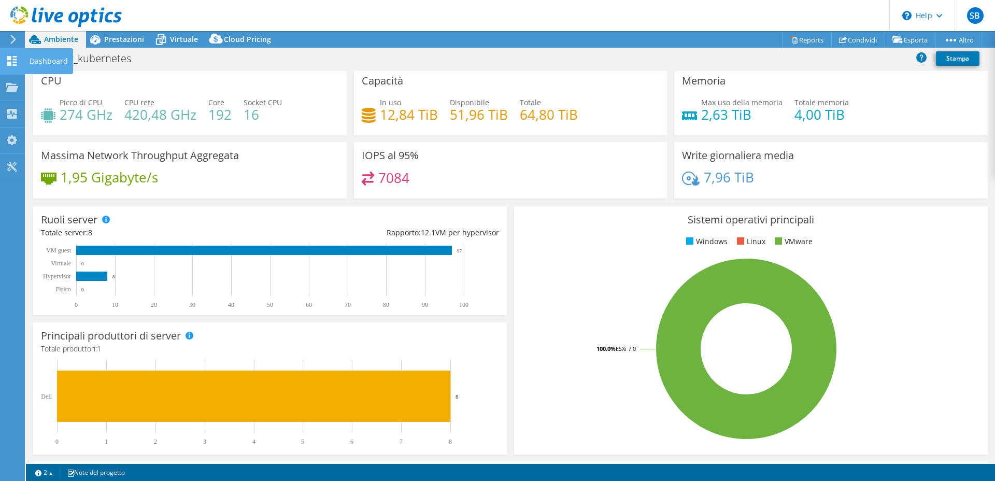
click at [16, 61] on use at bounding box center [12, 61] width 10 height 10
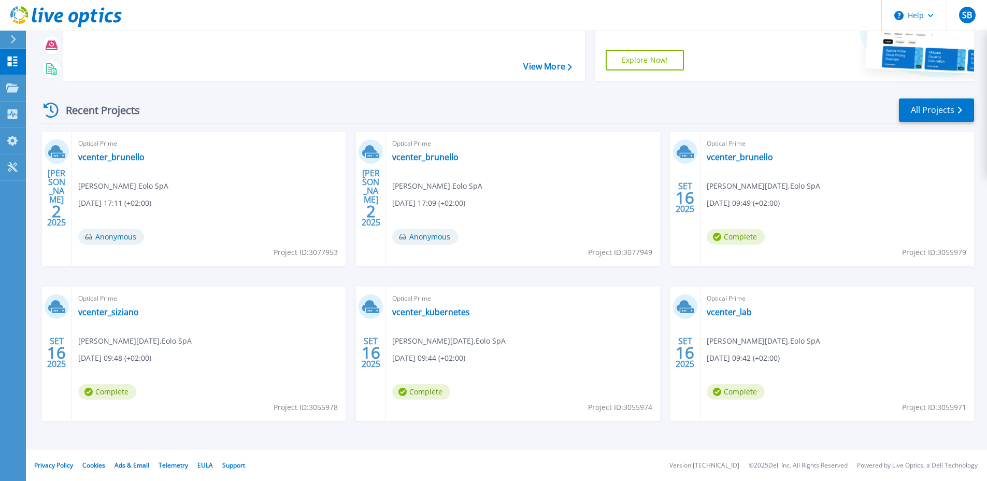
scroll to position [87, 0]
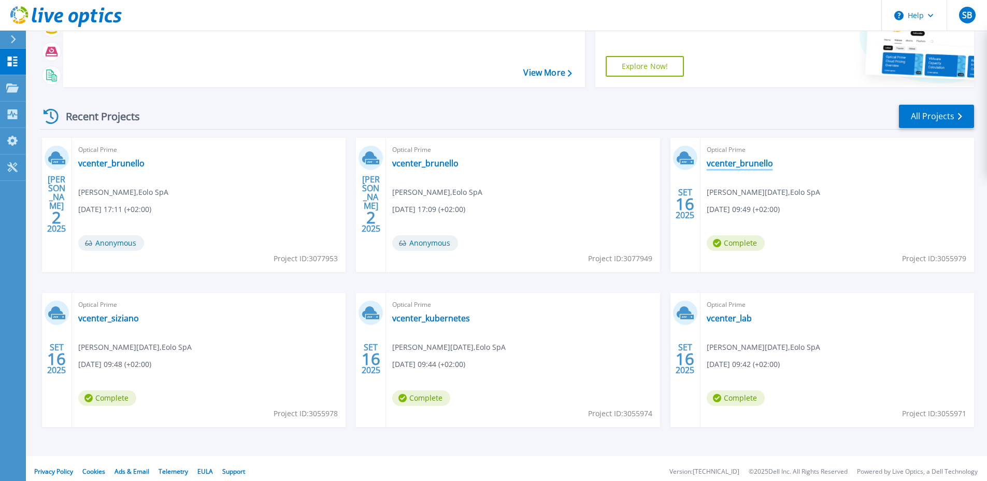
click at [740, 165] on link "vcenter_brunello" at bounding box center [740, 163] width 66 height 10
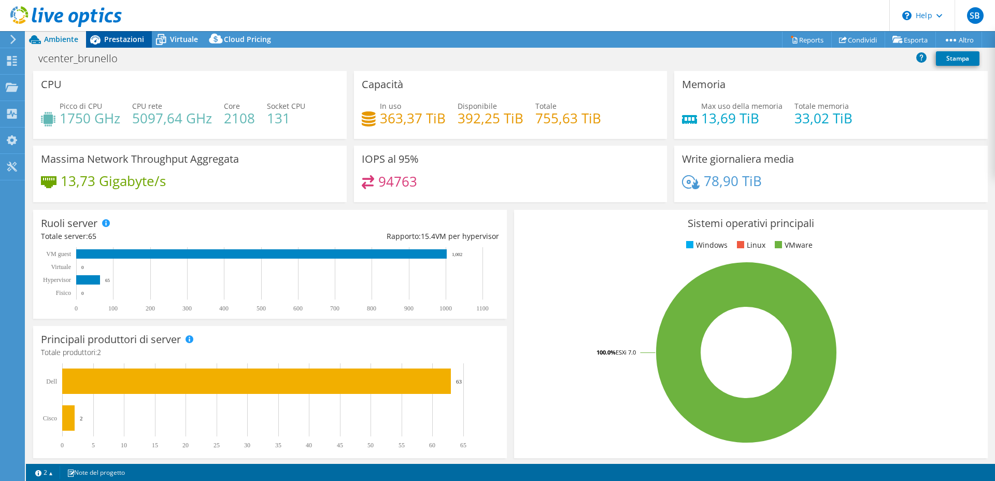
click at [116, 42] on span "Prestazioni" at bounding box center [124, 39] width 40 height 10
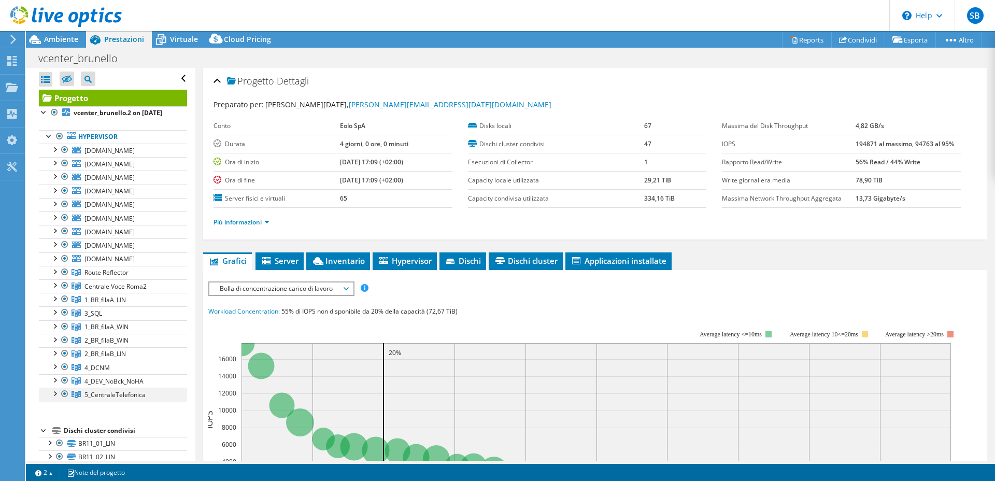
click at [54, 398] on div at bounding box center [54, 393] width 10 height 10
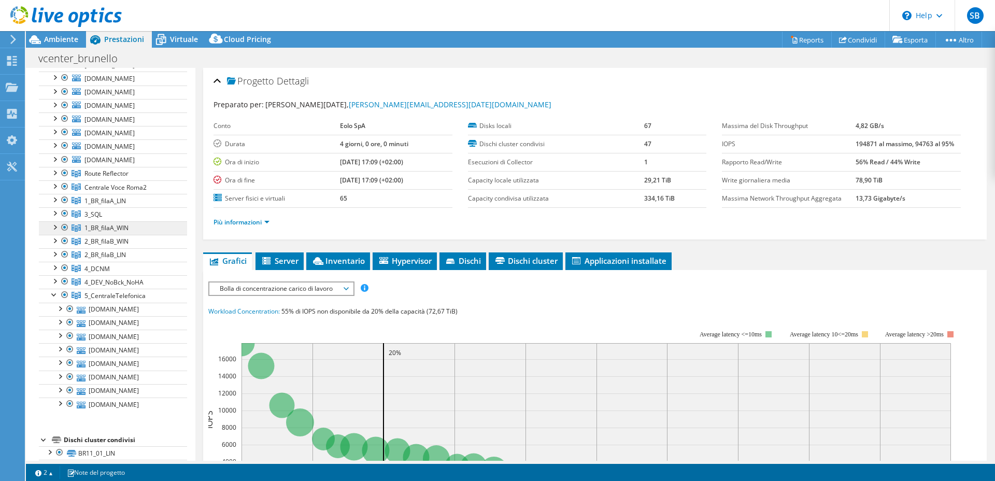
scroll to position [98, 0]
click at [116, 317] on link "[DOMAIN_NAME]" at bounding box center [113, 309] width 148 height 13
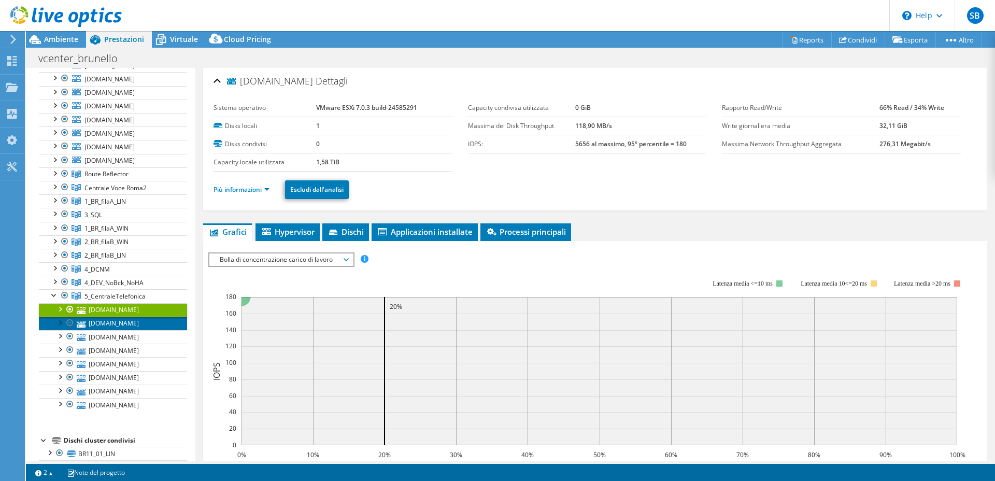
click at [115, 330] on link "[DOMAIN_NAME]" at bounding box center [113, 323] width 148 height 13
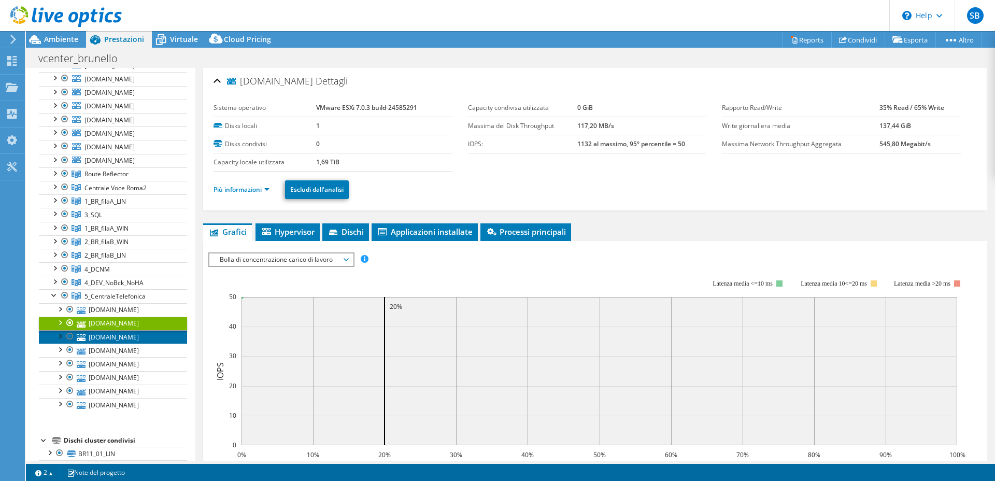
click at [111, 343] on link "[DOMAIN_NAME]" at bounding box center [113, 336] width 148 height 13
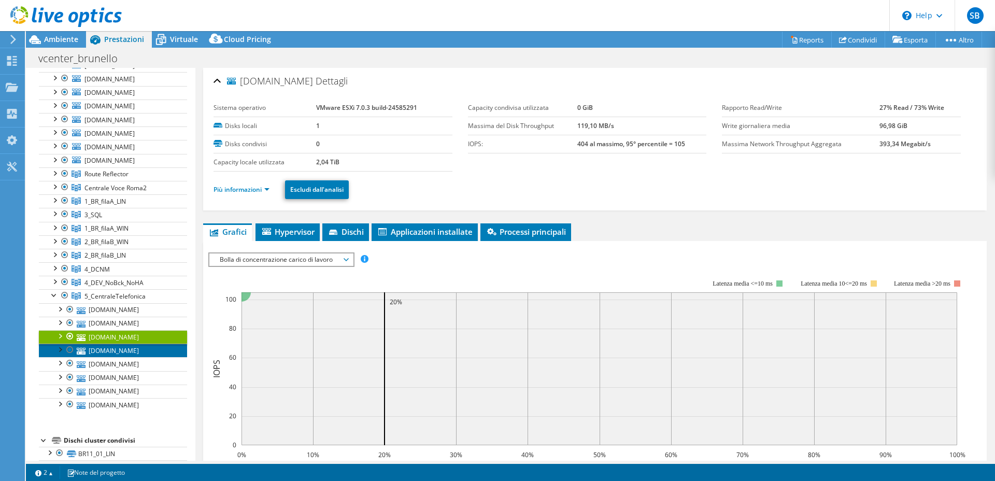
click at [111, 357] on link "[DOMAIN_NAME]" at bounding box center [113, 349] width 148 height 13
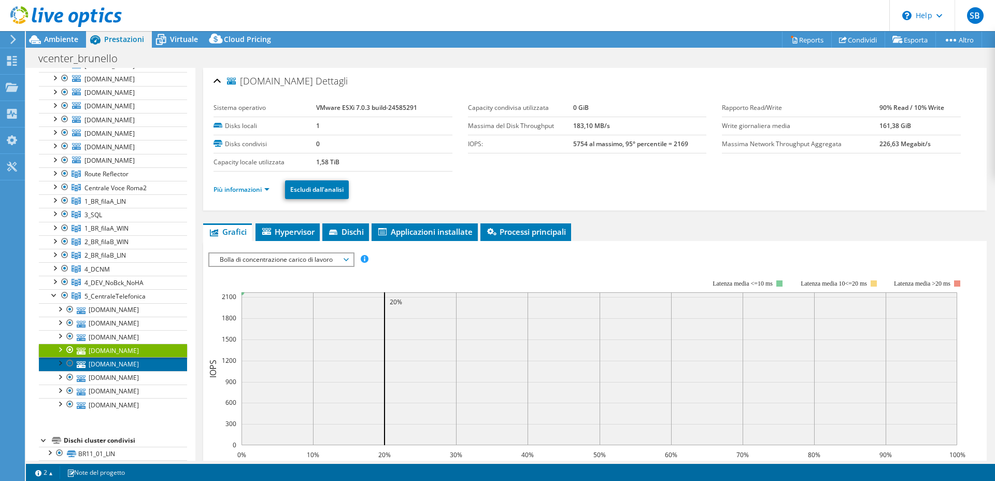
click at [110, 370] on link "[DOMAIN_NAME]" at bounding box center [113, 363] width 148 height 13
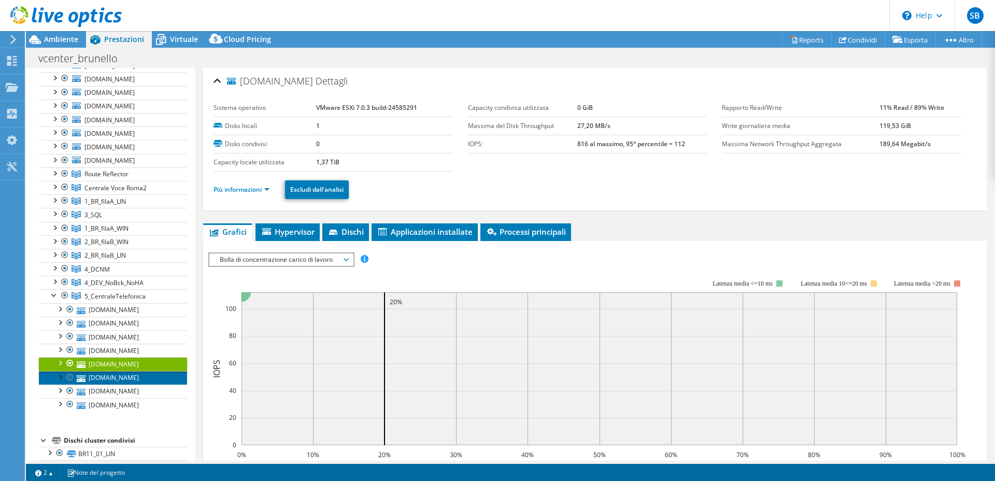
click at [108, 384] on link "[DOMAIN_NAME]" at bounding box center [113, 377] width 148 height 13
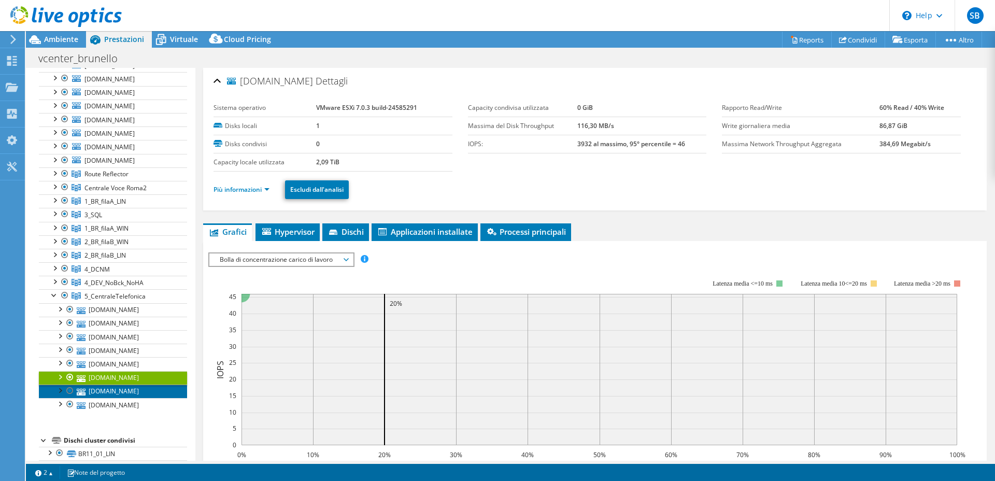
click at [108, 398] on link "[DOMAIN_NAME]" at bounding box center [113, 390] width 148 height 13
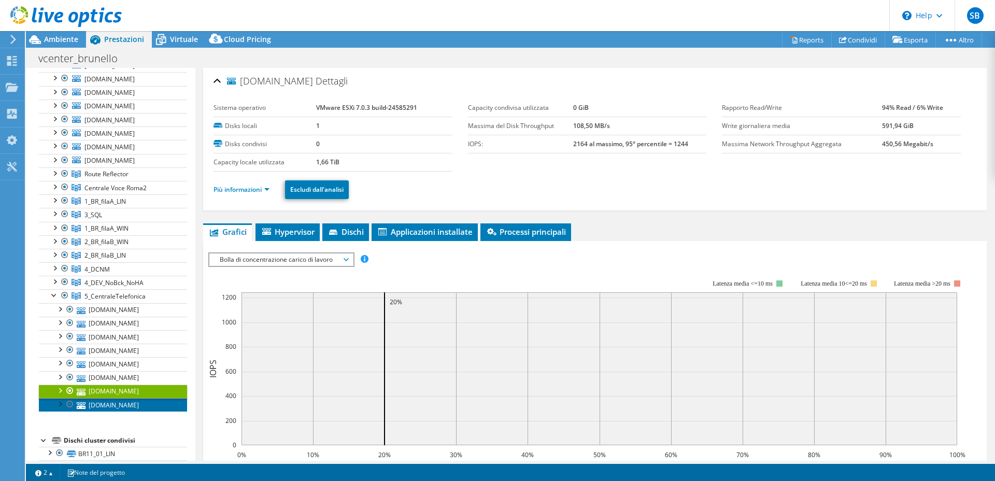
click at [107, 409] on link "[DOMAIN_NAME]" at bounding box center [113, 404] width 148 height 13
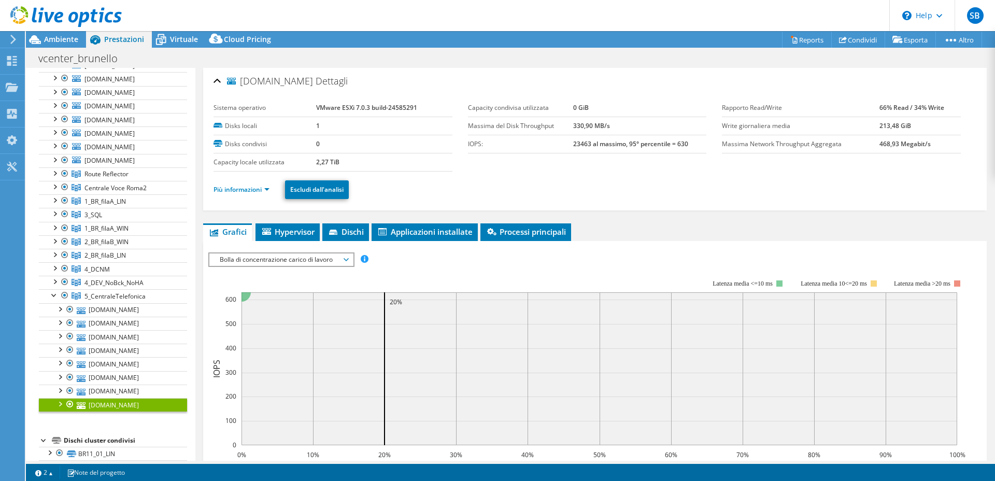
scroll to position [1, 0]
